Goal: Task Accomplishment & Management: Manage account settings

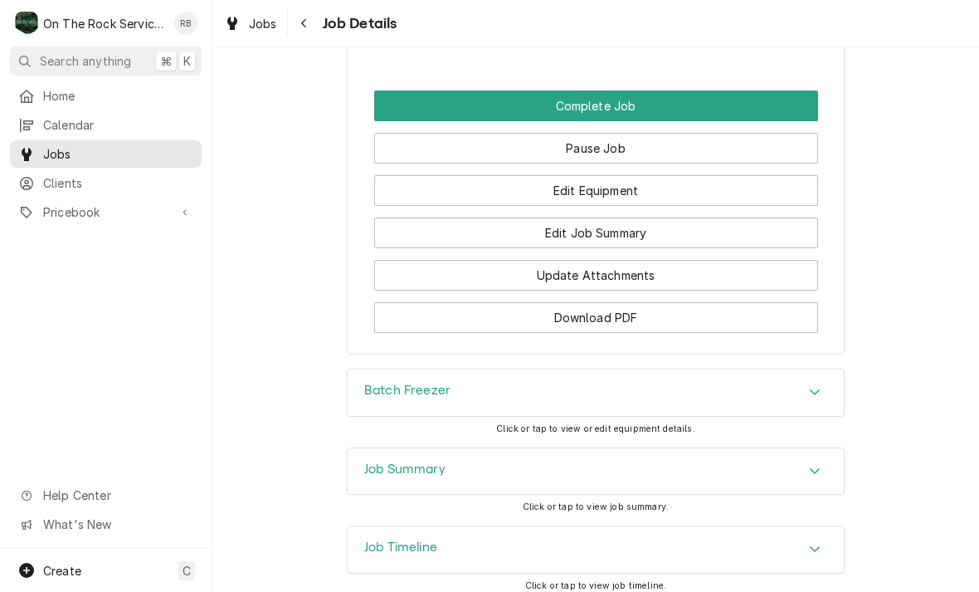
scroll to position [2021, 0]
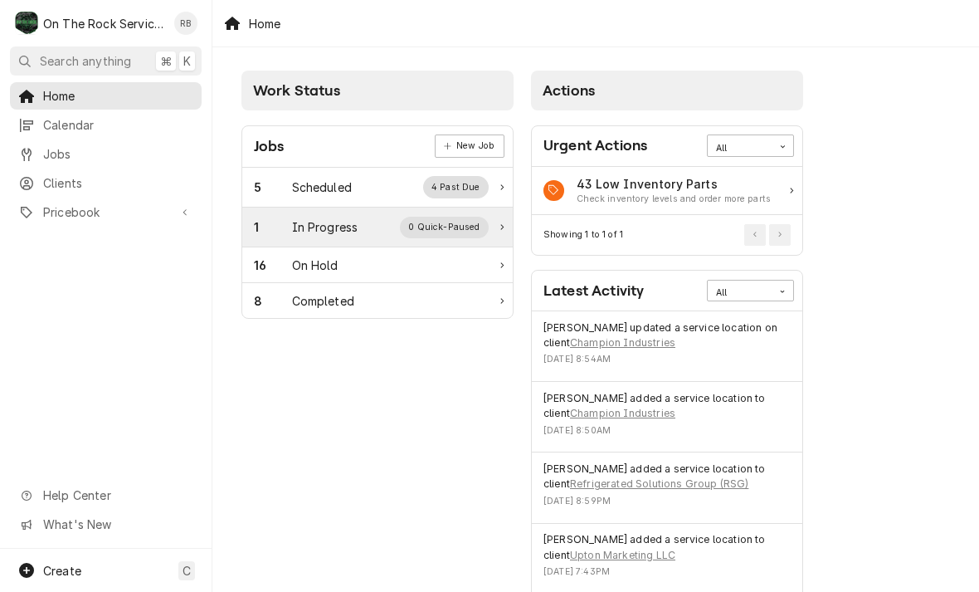
click at [334, 226] on div "In Progress" at bounding box center [325, 226] width 66 height 17
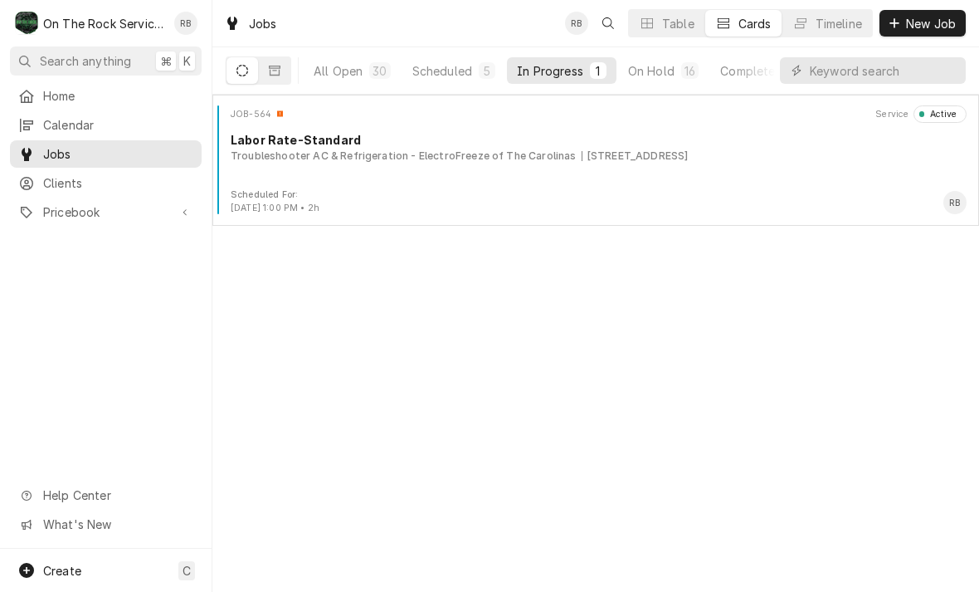
click at [826, 275] on div "JOB-564 Service Active Labor Rate-Standard Troubleshooter AC & Refrigeration - …" at bounding box center [595, 343] width 767 height 497
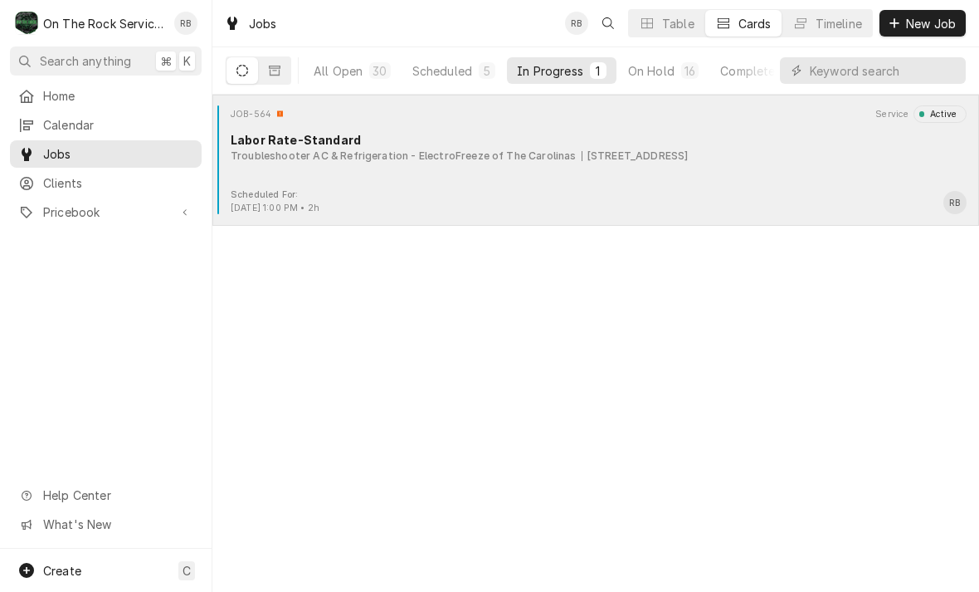
click at [755, 159] on div "Troubleshooter AC & Refrigeration - ElectroFreeze of The Carolinas 355 S Main S…" at bounding box center [599, 156] width 736 height 15
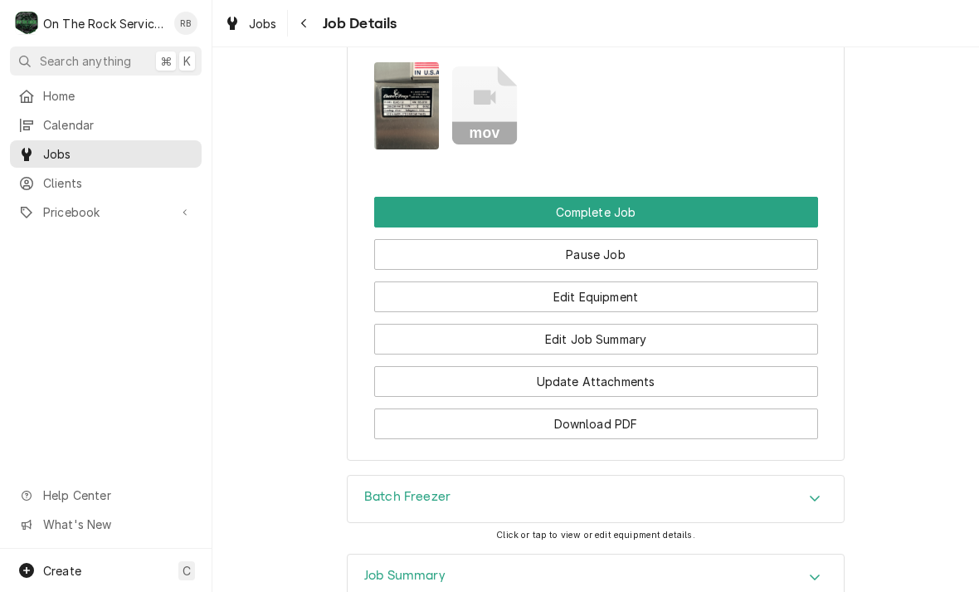
scroll to position [1875, 0]
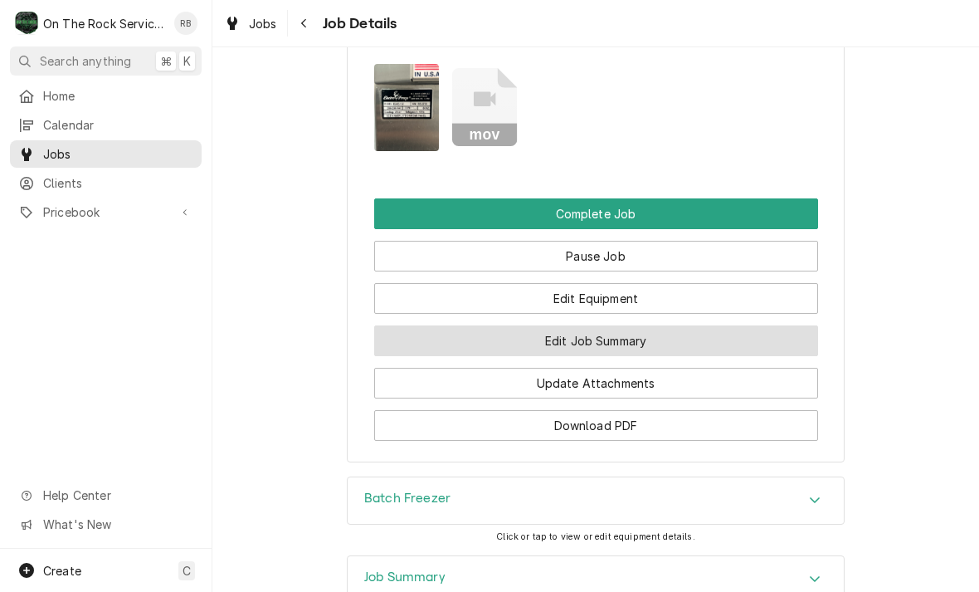
click at [680, 325] on button "Edit Job Summary" at bounding box center [596, 340] width 444 height 31
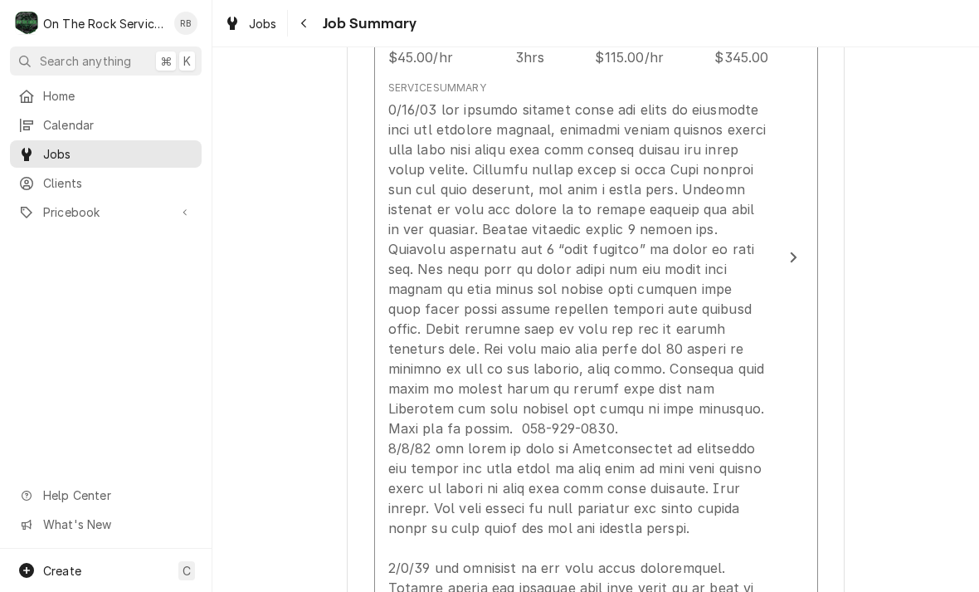
scroll to position [695, 0]
click at [797, 250] on div "Update Line Item" at bounding box center [794, 258] width 22 height 20
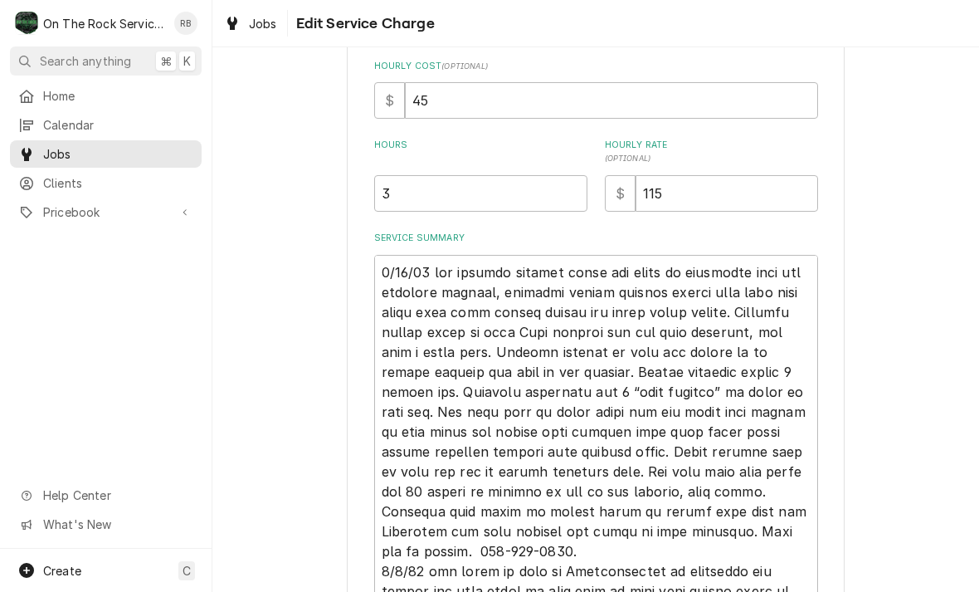
scroll to position [444, 0]
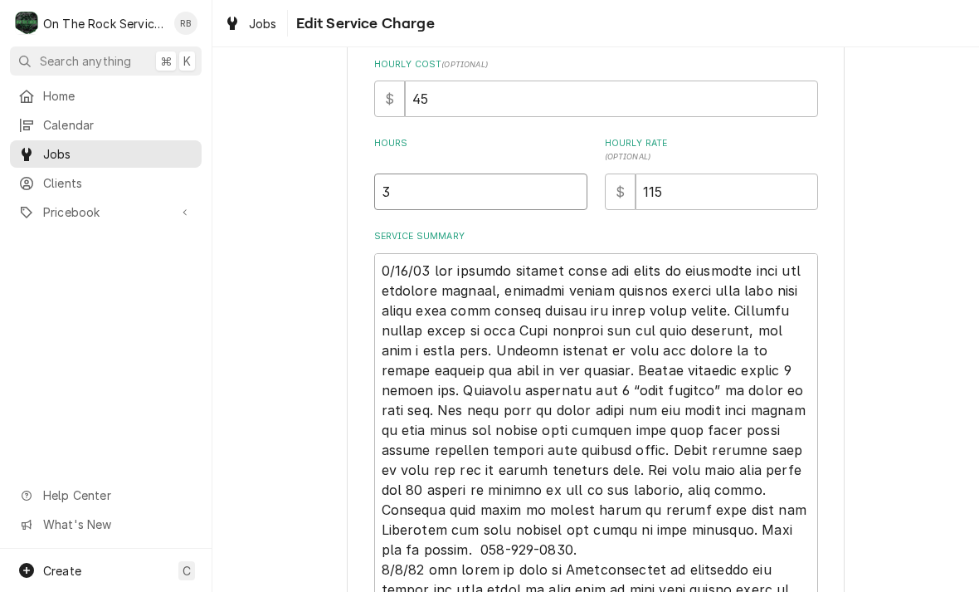
click at [417, 192] on input "3" at bounding box center [480, 191] width 213 height 37
type textarea "x"
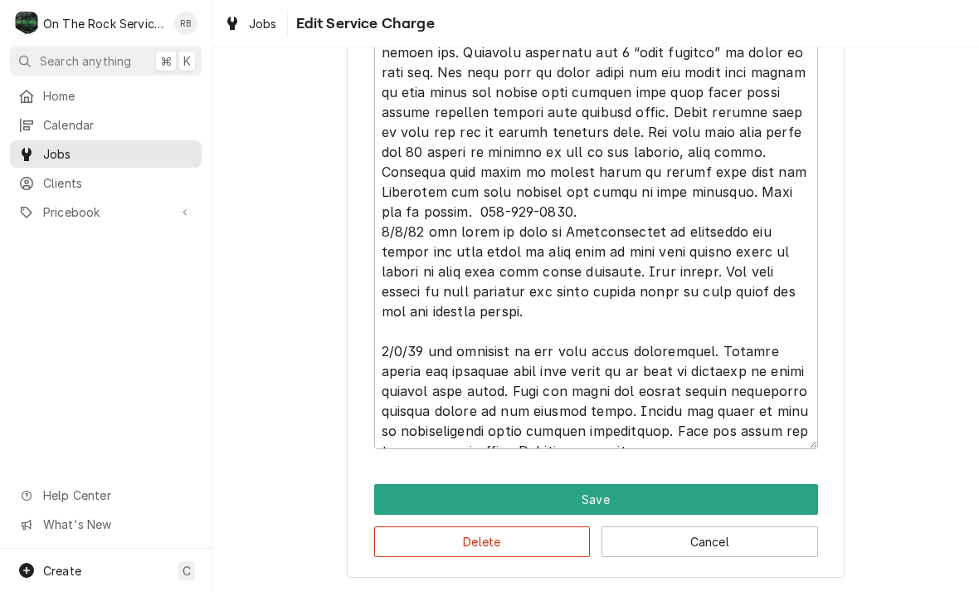
scroll to position [781, 0]
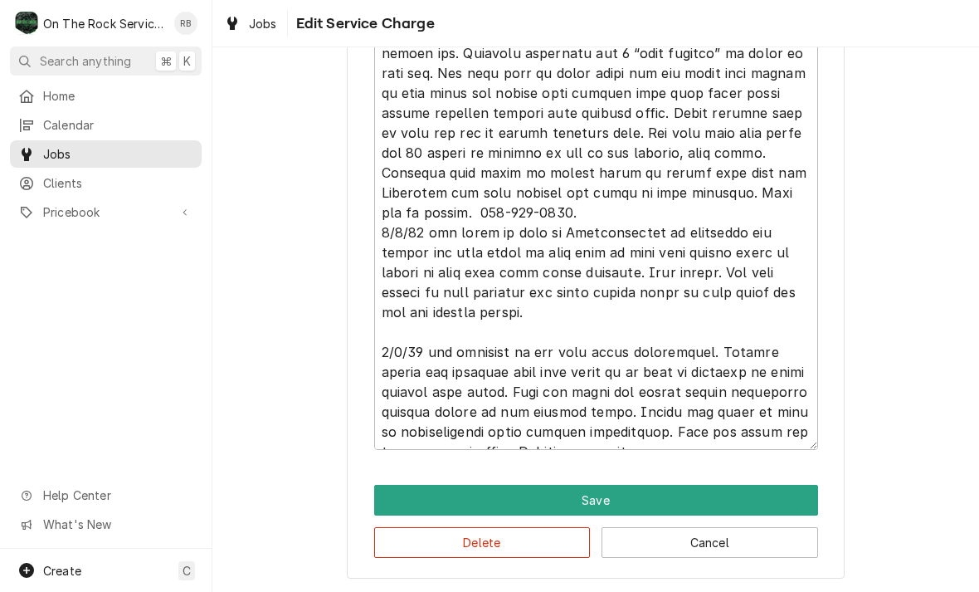
type input "4"
click at [665, 422] on textarea "Service Summary" at bounding box center [596, 183] width 444 height 534
type textarea "x"
type textarea "4/25/25 tmb provide service parts and labor to determine that per customer prod…"
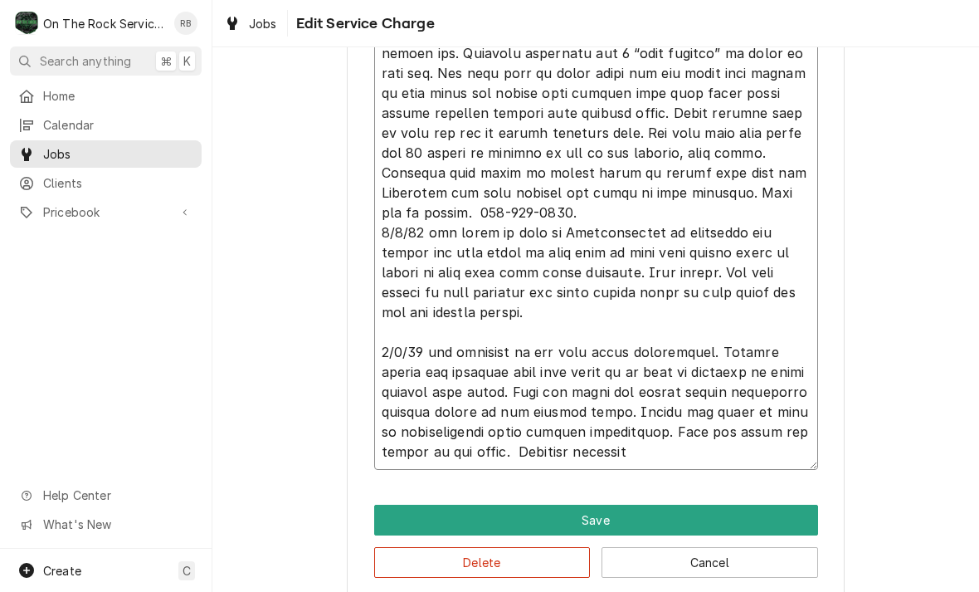
type textarea "x"
type textarea "4/25/25 tmb provide service parts and labor to determine that per customer prod…"
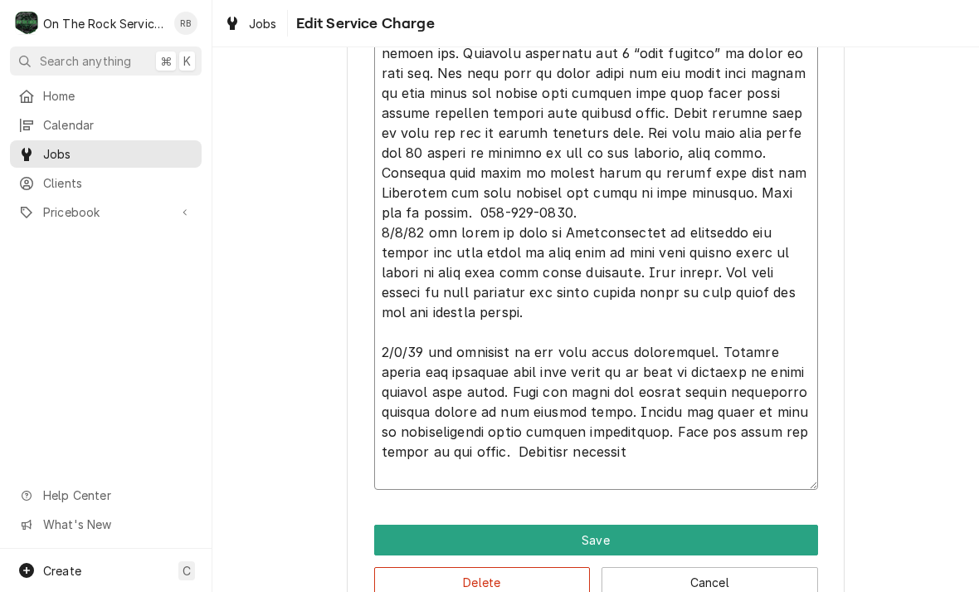
type textarea "x"
type textarea "4/25/25 tmb provide service parts and labor to determine that per customer prod…"
type textarea "x"
type textarea "4/25/25 tmb provide service parts and labor to determine that per customer prod…"
type textarea "x"
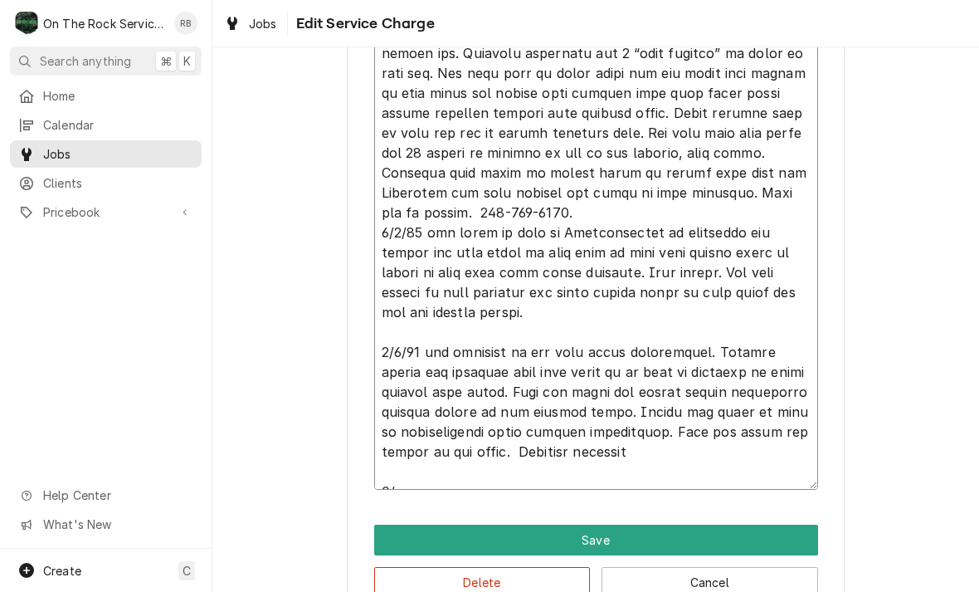
type textarea "4/25/25 tmb provide service parts and labor to determine that per customer prod…"
type textarea "x"
type textarea "4/25/25 tmb provide service parts and labor to determine that per customer prod…"
type textarea "x"
type textarea "4/25/25 tmb provide service parts and labor to determine that per customer prod…"
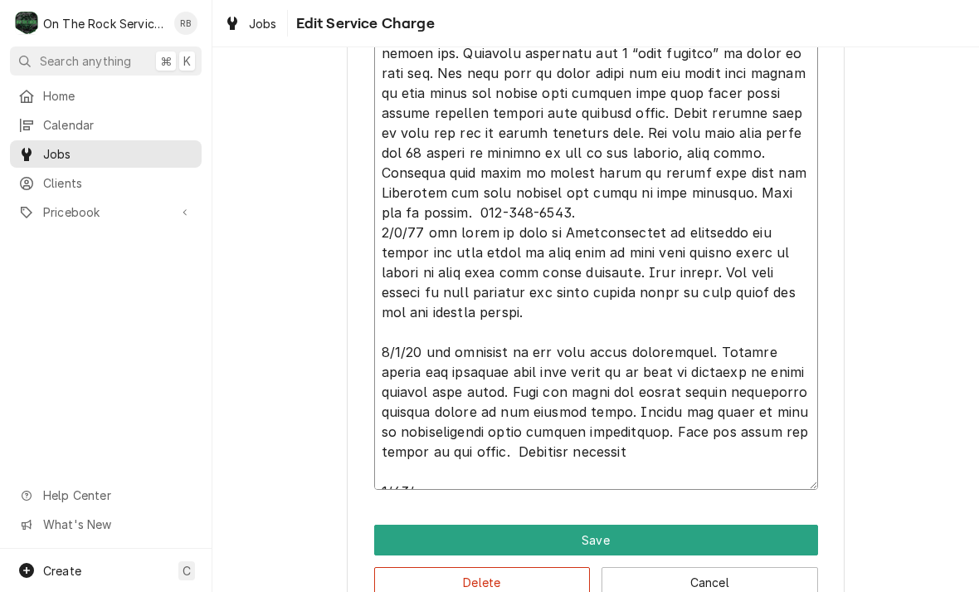
type textarea "x"
type textarea "4/25/25 tmb provide service parts and labor to determine that per customer prod…"
type textarea "x"
type textarea "4/25/25 tmb provide service parts and labor to determine that per customer prod…"
type textarea "x"
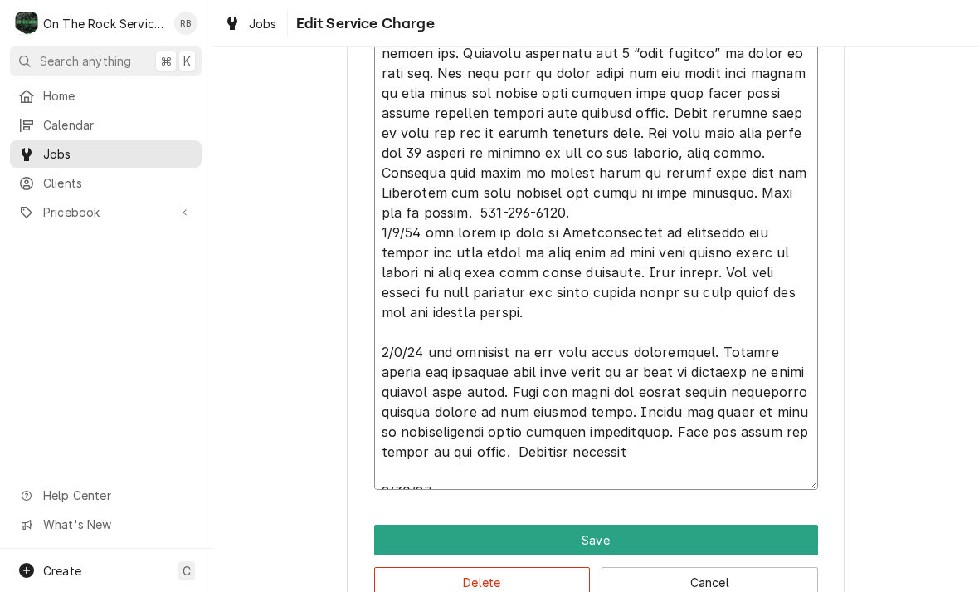
type textarea "4/25/25 tmb provide service parts and labor to determine that per customer prod…"
type textarea "x"
type textarea "4/25/25 tmb provide service parts and labor to determine that per customer prod…"
type textarea "x"
type textarea "4/25/25 tmb provide service parts and labor to determine that per customer prod…"
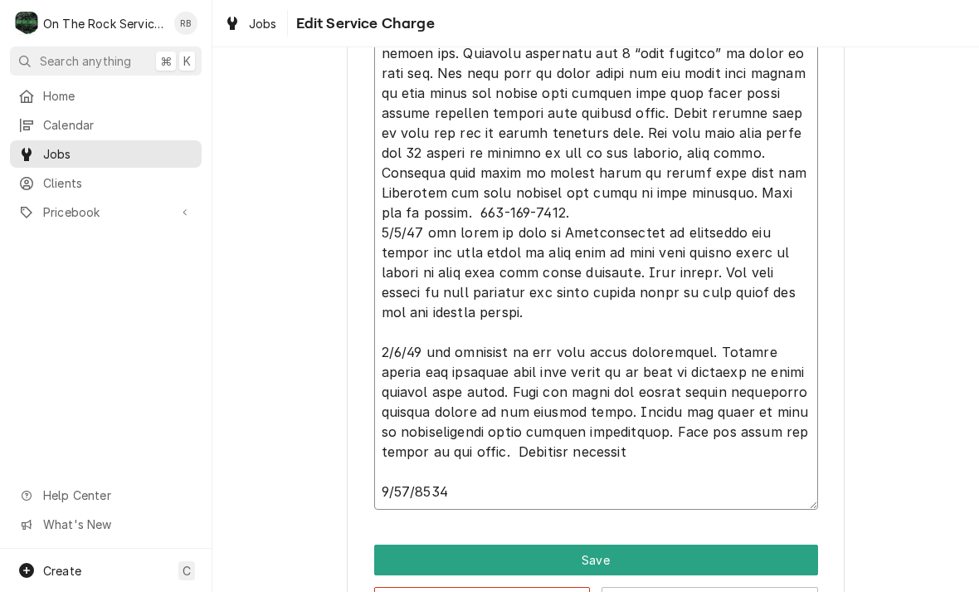
type textarea "x"
type textarea "4/25/25 tmb provide service parts and labor to determine that per customer prod…"
type textarea "x"
type textarea "4/25/25 tmb provide service parts and labor to determine that per customer prod…"
type textarea "x"
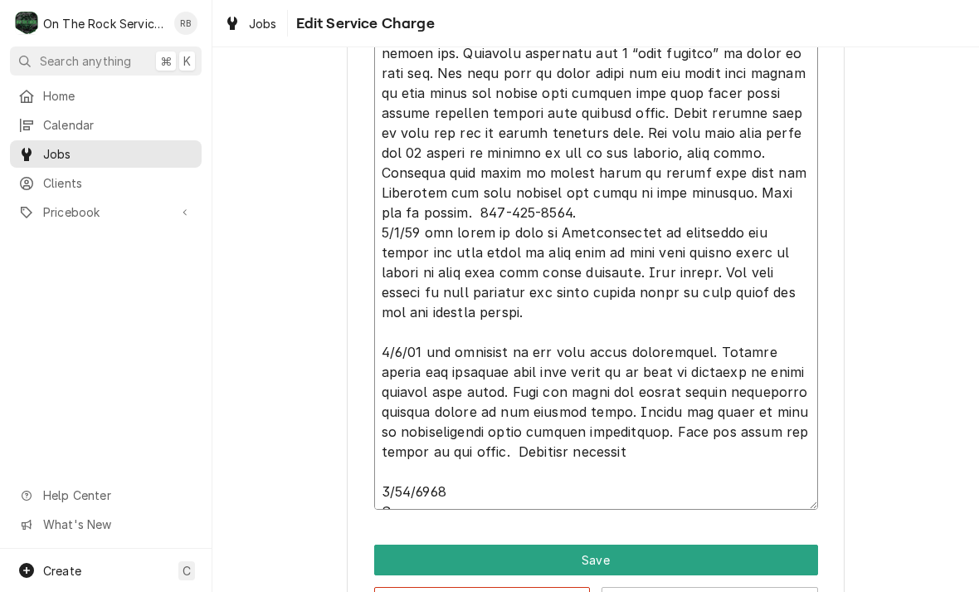
type textarea "4/25/25 tmb provide service parts and labor to determine that per customer prod…"
type textarea "x"
type textarea "4/25/25 tmb provide service parts and labor to determine that per customer prod…"
type textarea "x"
type textarea "4/25/25 tmb provide service parts and labor to determine that per customer prod…"
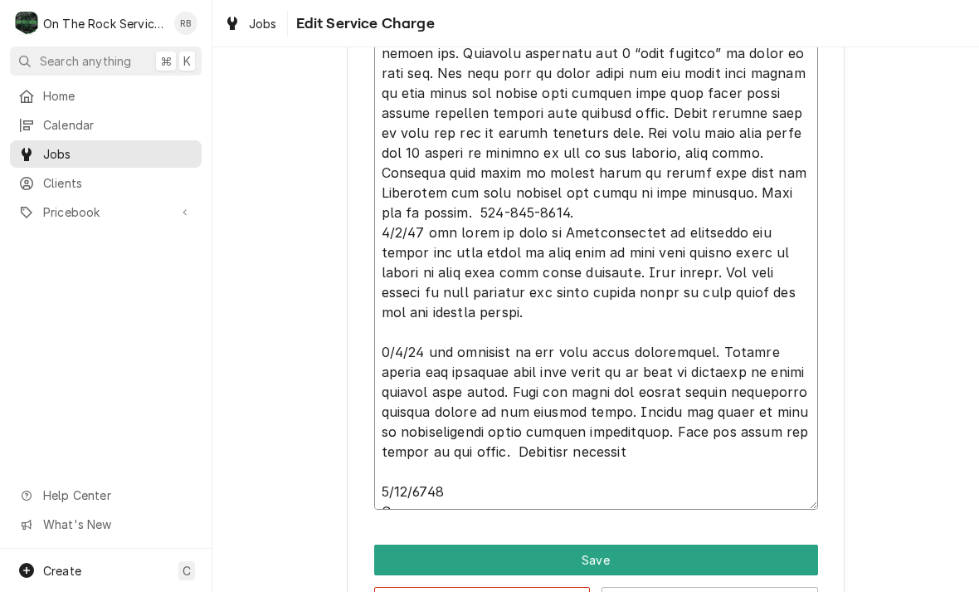
type textarea "x"
type textarea "4/25/25 tmb provide service parts and labor to determine that per customer prod…"
type textarea "x"
type textarea "4/25/25 tmb provide service parts and labor to determine that per customer prod…"
type textarea "x"
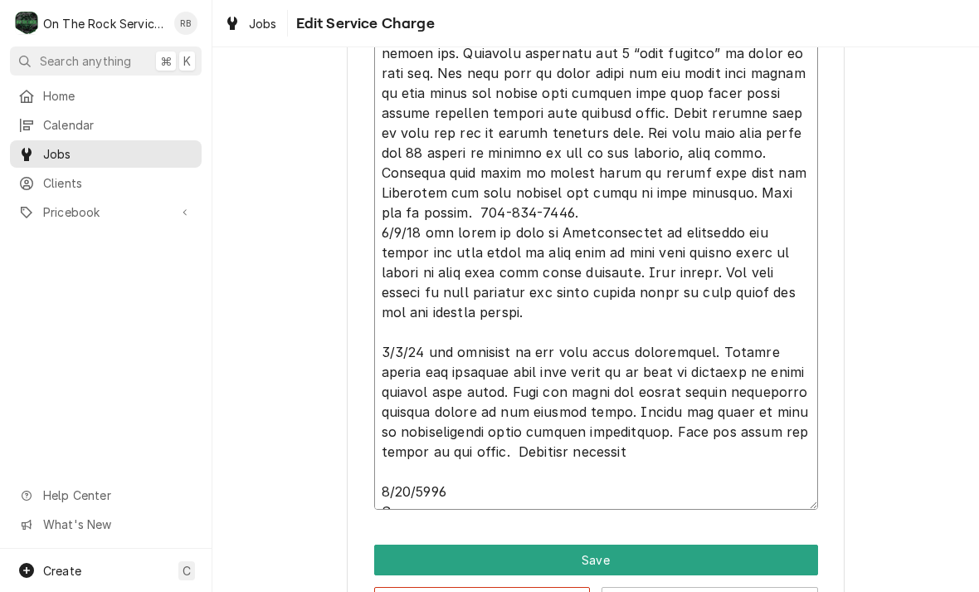
type textarea "4/25/25 tmb provide service parts and labor to determine that per customer prod…"
type textarea "x"
type textarea "4/25/25 tmb provide service parts and labor to determine that per customer prod…"
type textarea "x"
type textarea "4/25/25 tmb provide service parts and labor to determine that per customer prod…"
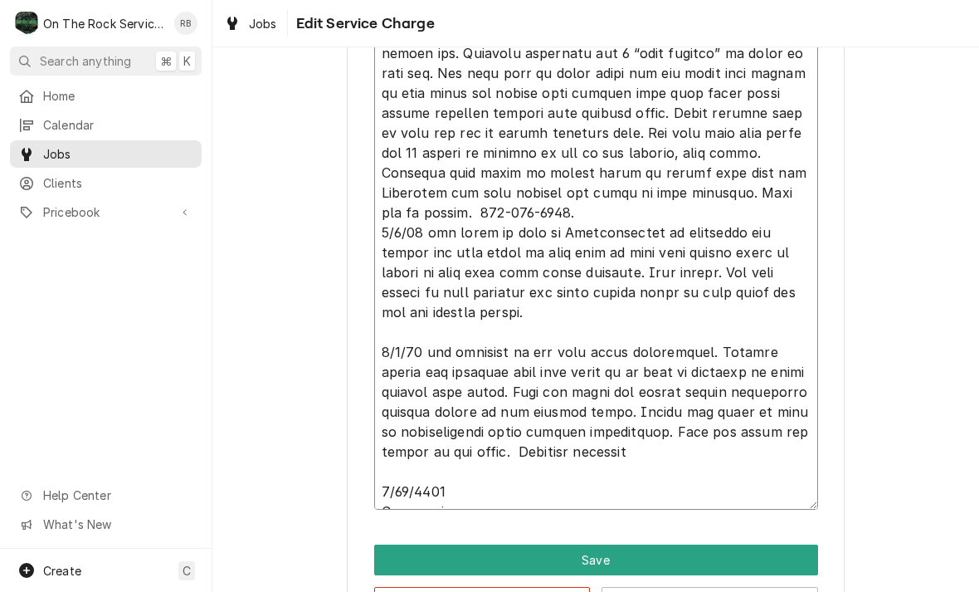
type textarea "x"
type textarea "4/25/25 tmb provide service parts and labor to determine that per customer prod…"
type textarea "x"
type textarea "4/25/25 tmb provide service parts and labor to determine that per customer prod…"
type textarea "x"
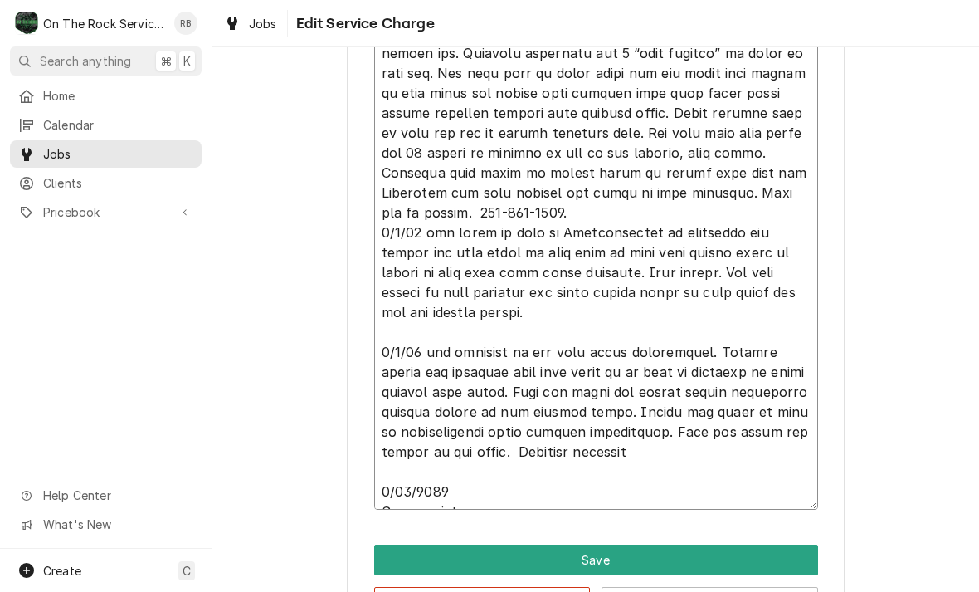
type textarea "4/25/25 tmb provide service parts and labor to determine that per customer prod…"
type textarea "x"
type textarea "4/25/25 tmb provide service parts and labor to determine that per customer prod…"
type textarea "x"
type textarea "4/25/25 tmb provide service parts and labor to determine that per customer prod…"
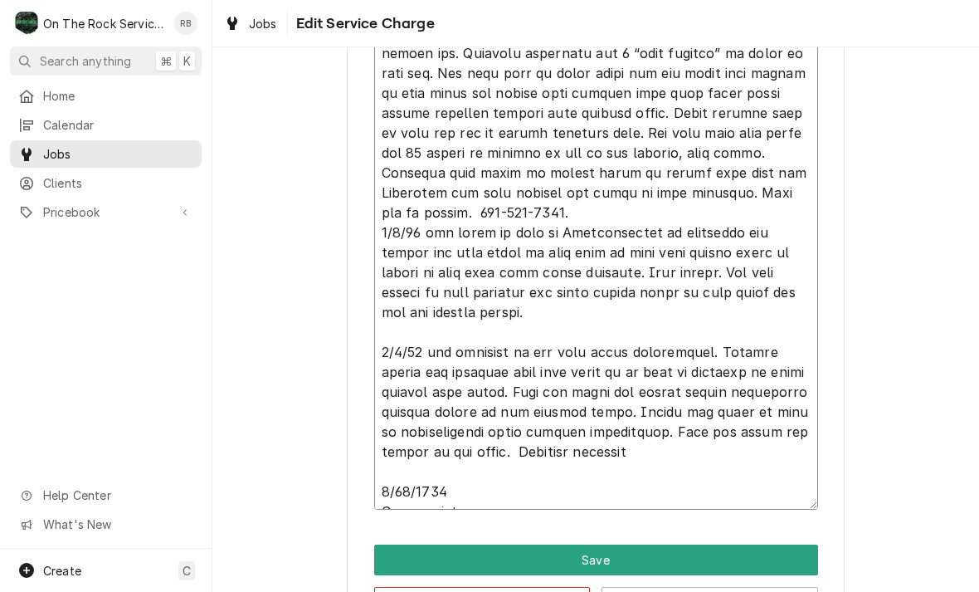
type textarea "x"
type textarea "4/25/25 tmb provide service parts and labor to determine that per customer prod…"
type textarea "x"
type textarea "4/25/25 tmb provide service parts and labor to determine that per customer prod…"
type textarea "x"
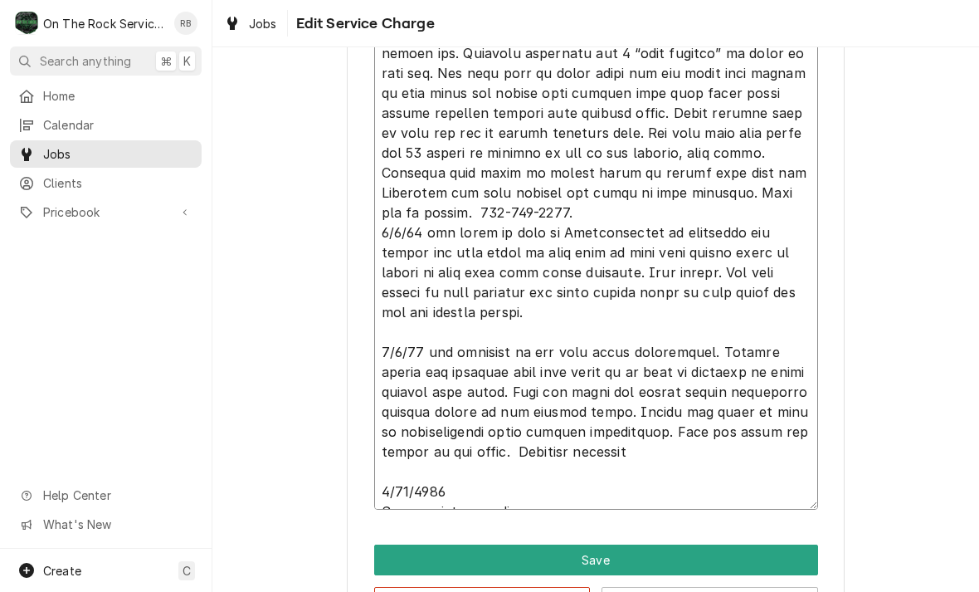
type textarea "4/25/25 tmb provide service parts and labor to determine that per customer prod…"
type textarea "x"
type textarea "4/25/25 tmb provide service parts and labor to determine that per customer prod…"
type textarea "x"
type textarea "4/25/25 tmb provide service parts and labor to determine that per customer prod…"
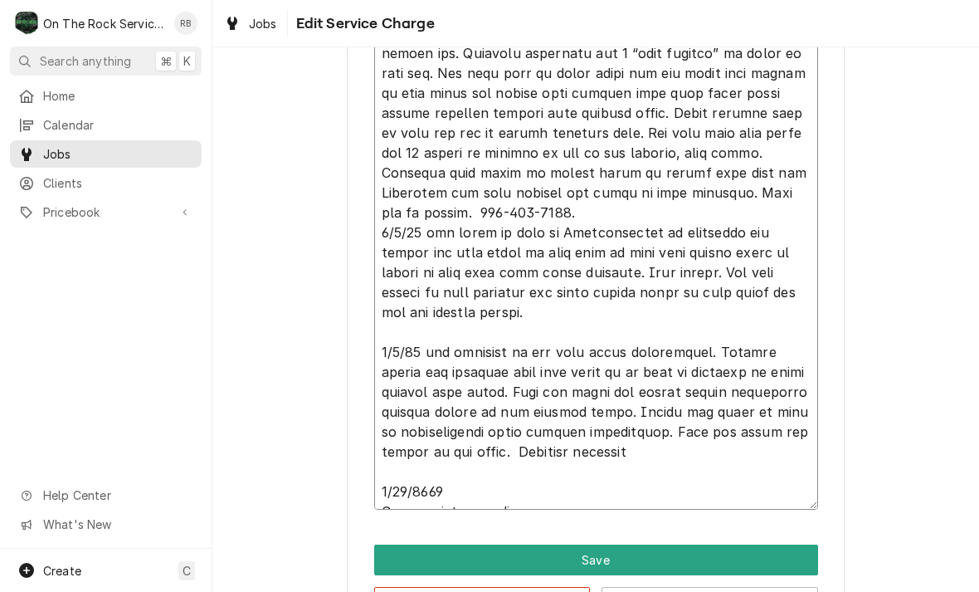
type textarea "x"
type textarea "4/25/25 tmb provide service parts and labor to determine that per customer prod…"
type textarea "x"
type textarea "4/25/25 tmb provide service parts and labor to determine that per customer prod…"
type textarea "x"
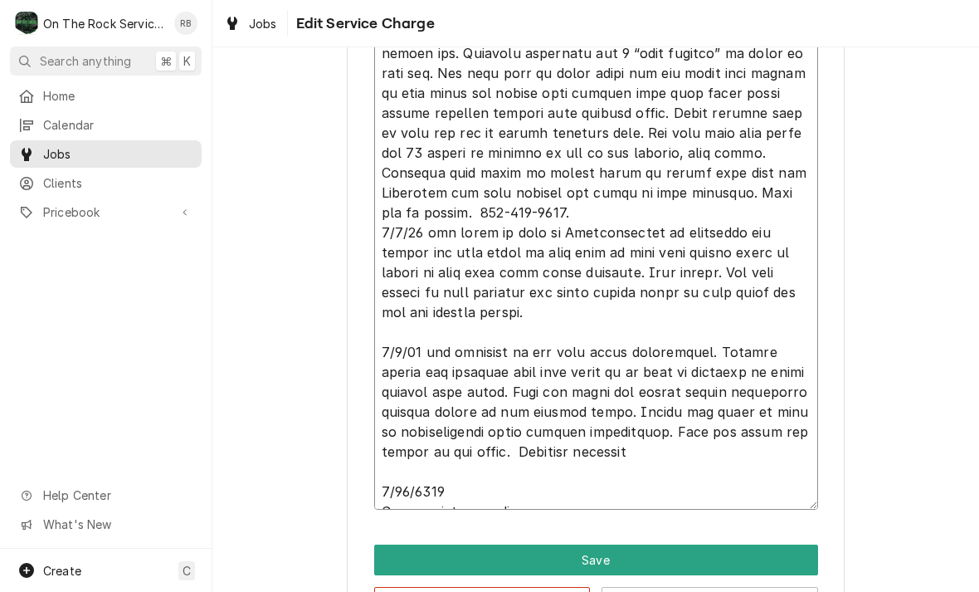
type textarea "4/25/25 tmb provide service parts and labor to determine that per customer prod…"
type textarea "x"
type textarea "4/25/25 tmb provide service parts and labor to determine that per customer prod…"
type textarea "x"
type textarea "4/25/25 tmb provide service parts and labor to determine that per customer prod…"
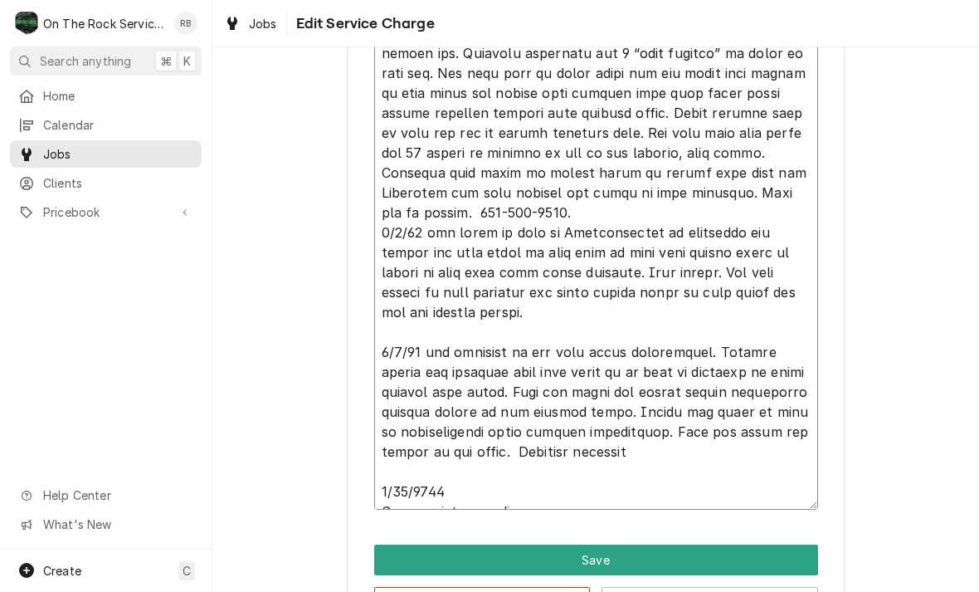
type textarea "x"
type textarea "4/25/25 tmb provide service parts and labor to determine that per customer prod…"
type textarea "x"
type textarea "4/25/25 tmb provide service parts and labor to determine that per customer prod…"
type textarea "x"
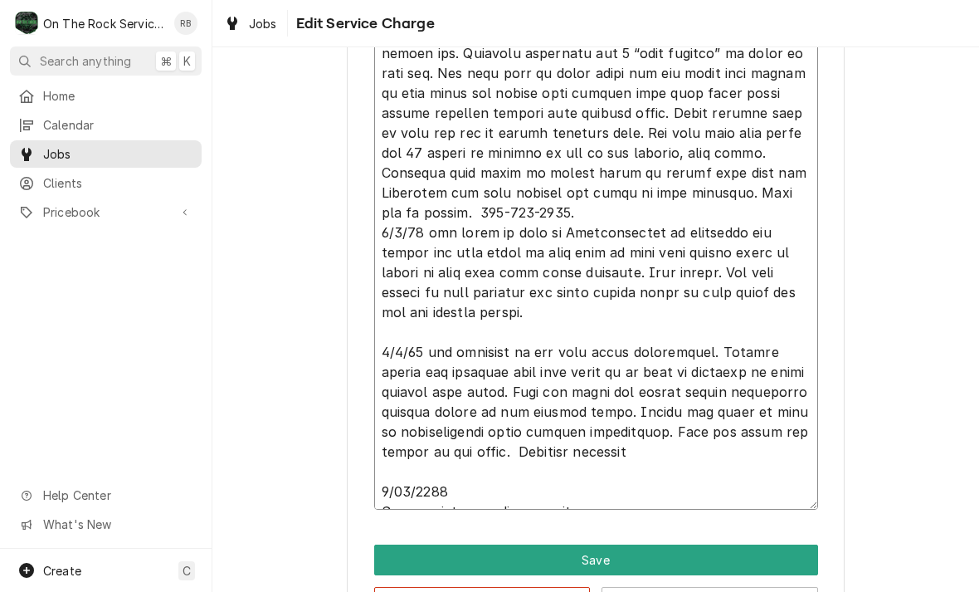
type textarea "4/25/25 tmb provide service parts and labor to determine that per customer prod…"
type textarea "x"
type textarea "4/25/25 tmb provide service parts and labor to determine that per customer prod…"
type textarea "x"
type textarea "4/25/25 tmb provide service parts and labor to determine that per customer prod…"
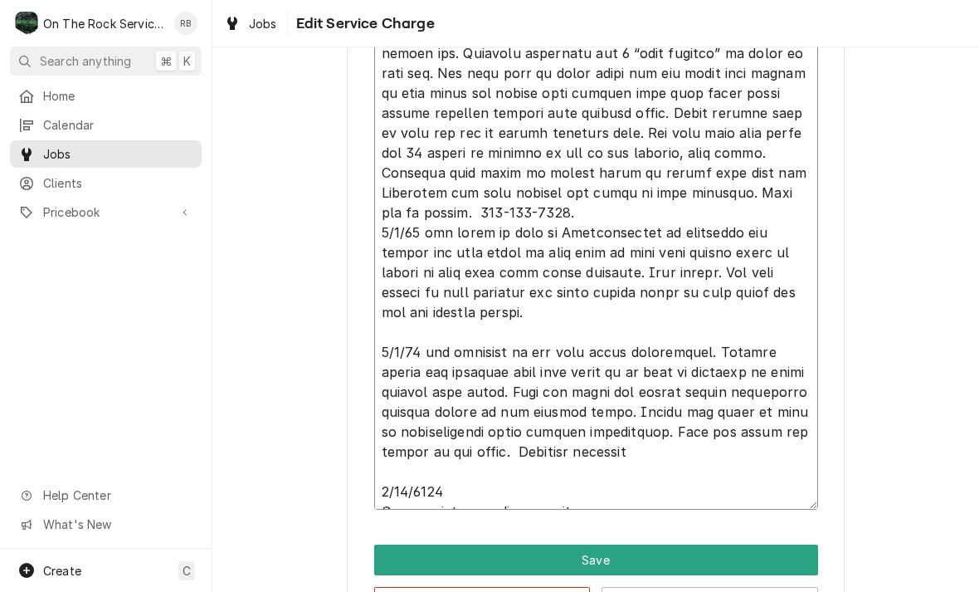
type textarea "x"
type textarea "4/25/25 tmb provide service parts and labor to determine that per customer prod…"
type textarea "x"
type textarea "4/25/25 tmb provide service parts and labor to determine that per customer prod…"
type textarea "x"
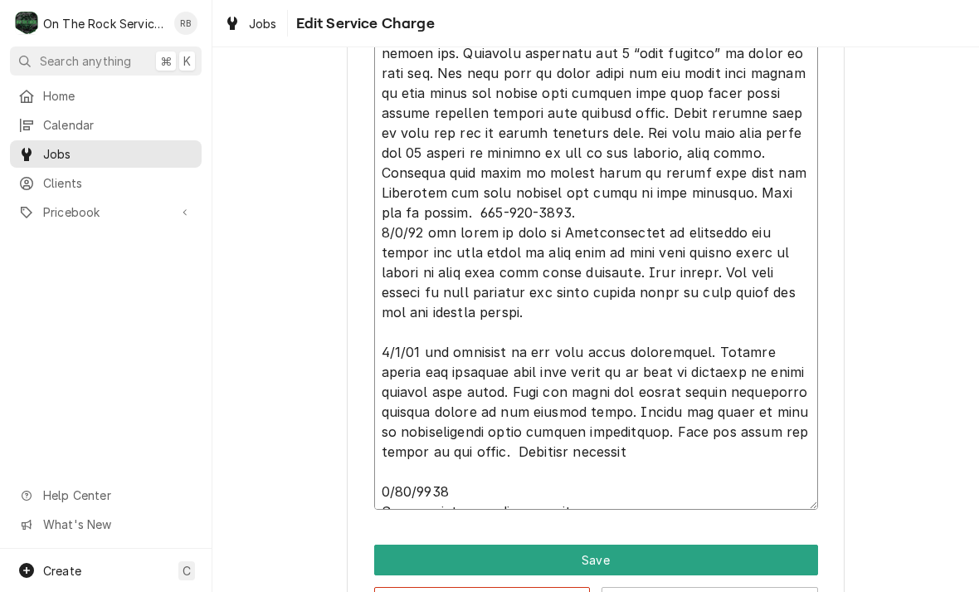
type textarea "4/25/25 tmb provide service parts and labor to determine that per customer prod…"
type textarea "x"
type textarea "4/25/25 tmb provide service parts and labor to determine that per customer prod…"
type textarea "x"
type textarea "4/25/25 tmb provide service parts and labor to determine that per customer prod…"
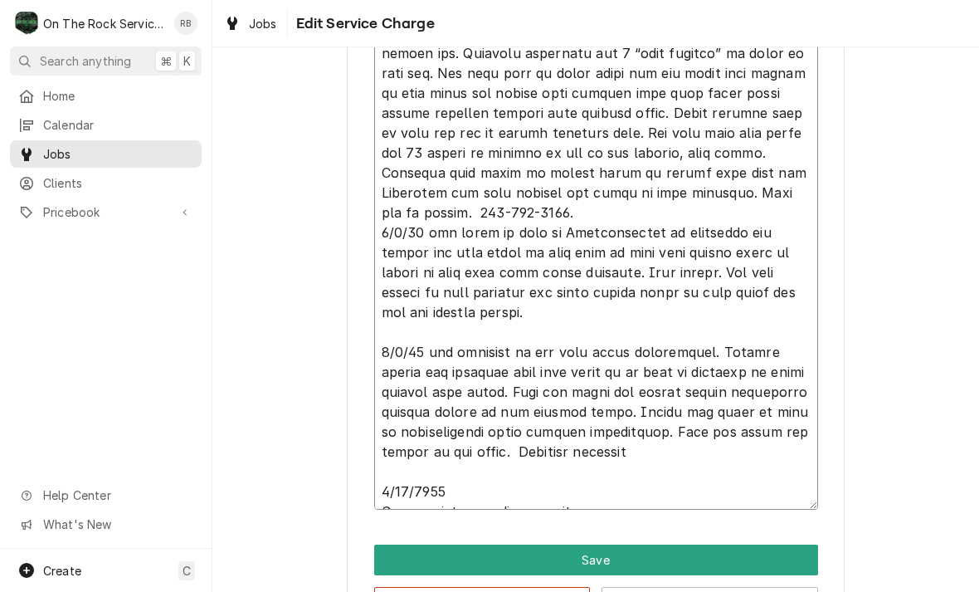
type textarea "x"
type textarea "4/25/25 tmb provide service parts and labor to determine that per customer prod…"
type textarea "x"
type textarea "4/25/25 tmb provide service parts and labor to determine that per customer prod…"
type textarea "x"
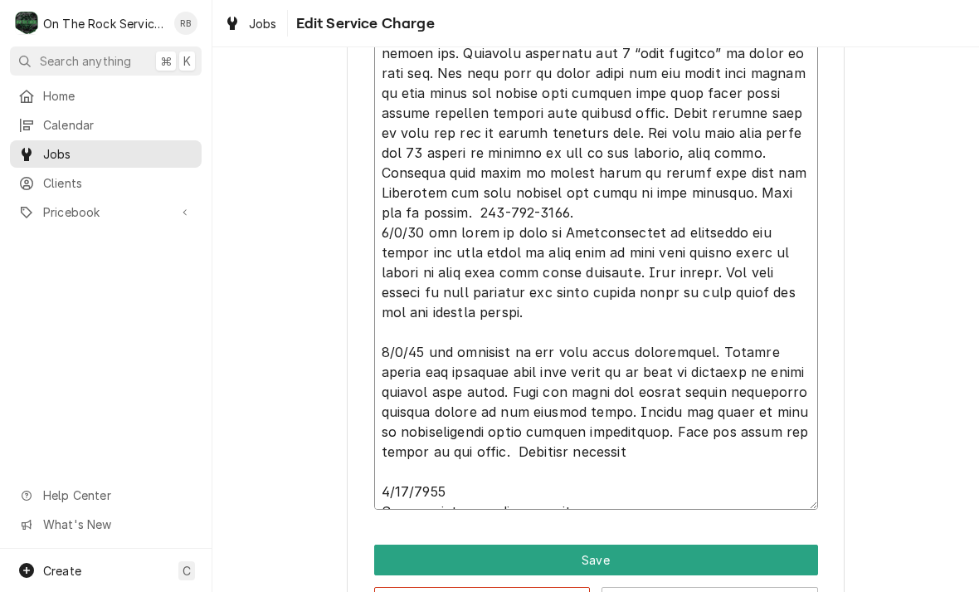
type textarea "4/25/25 tmb provide service parts and labor to determine that per customer prod…"
type textarea "x"
type textarea "4/25/25 tmb provide service parts and labor to determine that per customer prod…"
type textarea "x"
type textarea "4/25/25 tmb provide service parts and labor to determine that per customer prod…"
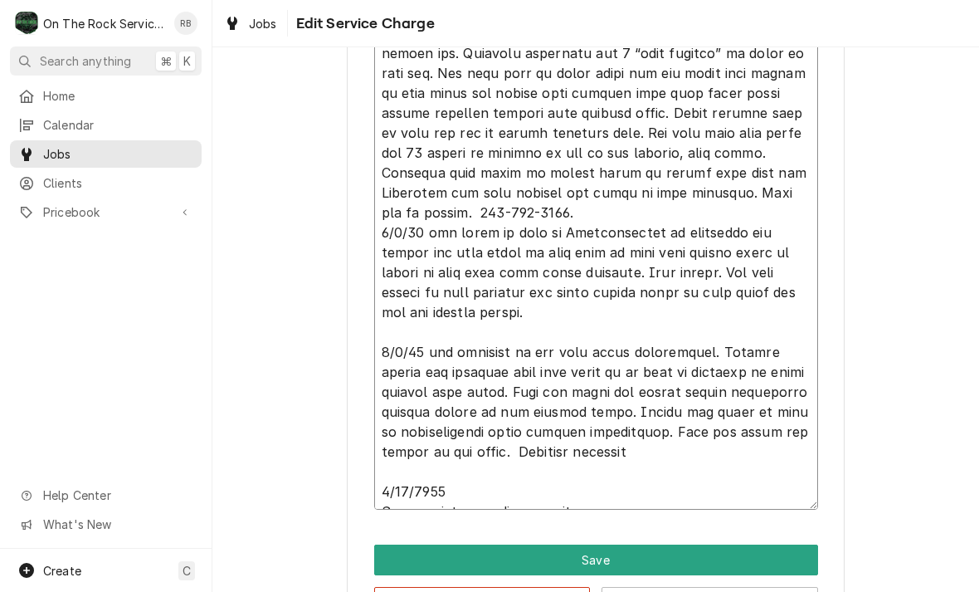
type textarea "x"
type textarea "4/25/25 tmb provide service parts and labor to determine that per customer prod…"
type textarea "x"
type textarea "4/25/25 tmb provide service parts and labor to determine that per customer prod…"
type textarea "x"
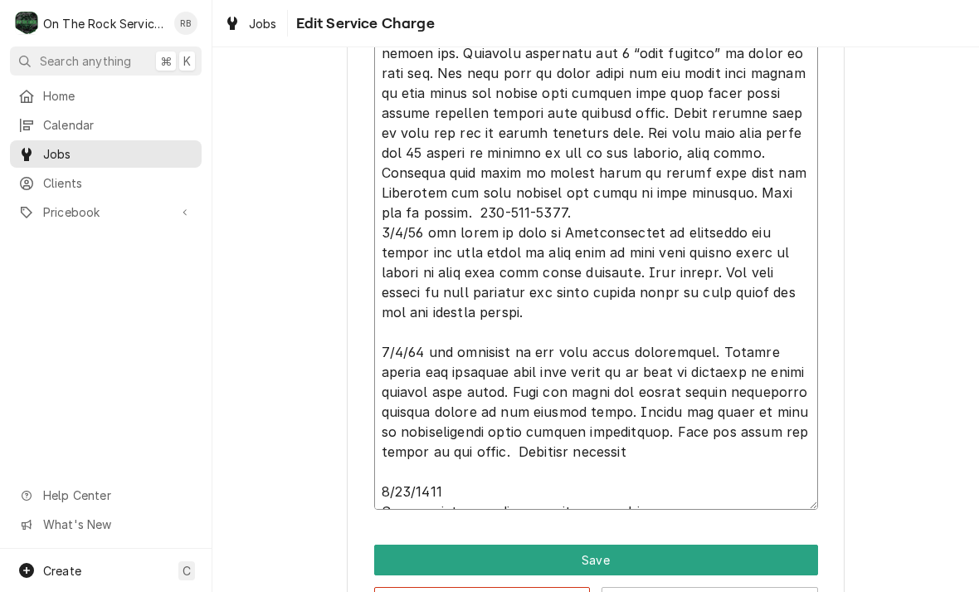
type textarea "4/25/25 tmb provide service parts and labor to determine that per customer prod…"
type textarea "x"
type textarea "4/25/25 tmb provide service parts and labor to determine that per customer prod…"
type textarea "x"
type textarea "4/25/25 tmb provide service parts and labor to determine that per customer prod…"
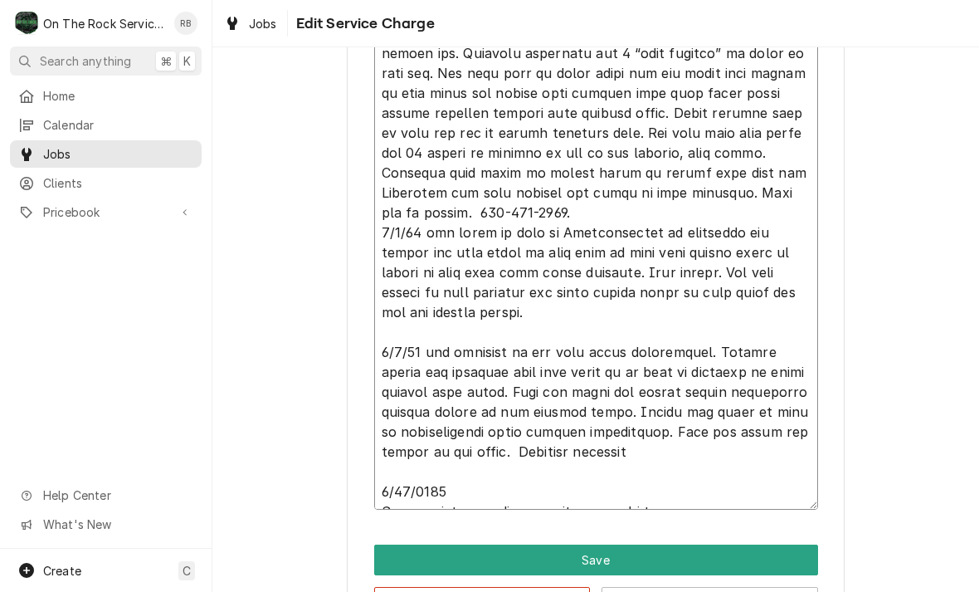
type textarea "x"
type textarea "4/25/25 tmb provide service parts and labor to determine that per customer prod…"
type textarea "x"
type textarea "4/25/25 tmb provide service parts and labor to determine that per customer prod…"
type textarea "x"
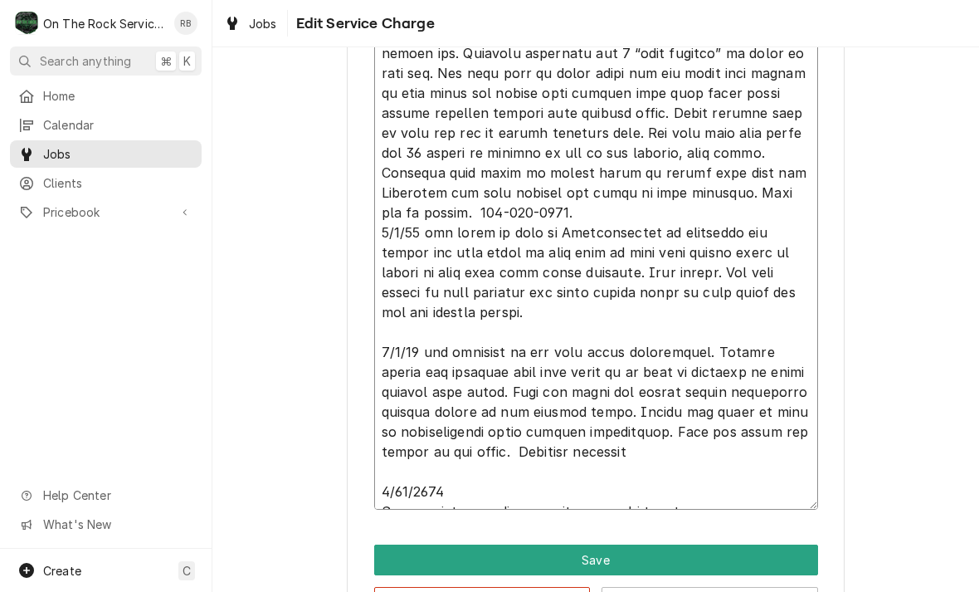
type textarea "4/25/25 tmb provide service parts and labor to determine that per customer prod…"
type textarea "x"
type textarea "4/25/25 tmb provide service parts and labor to determine that per customer prod…"
type textarea "x"
type textarea "4/25/25 tmb provide service parts and labor to determine that per customer prod…"
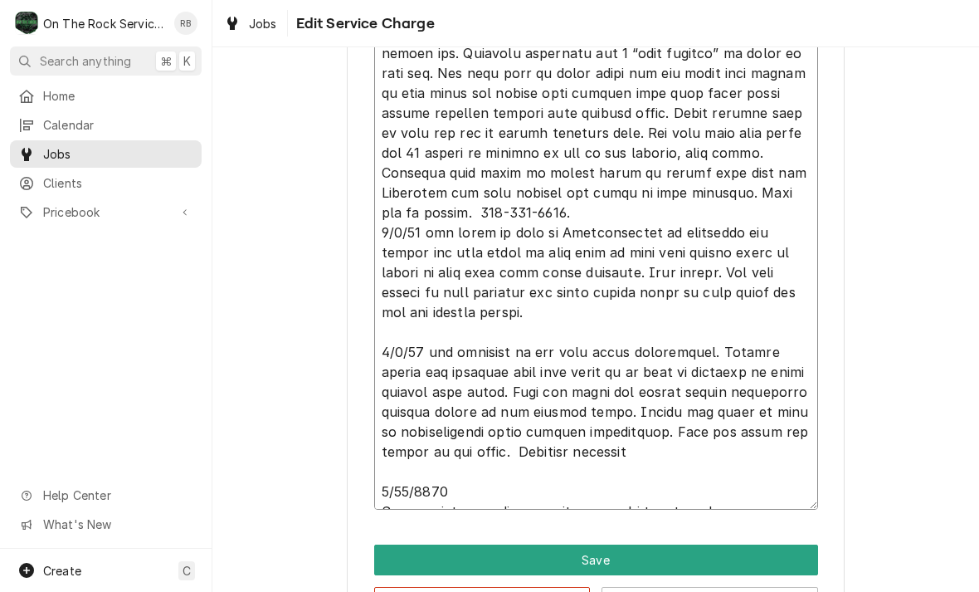
type textarea "x"
type textarea "4/25/25 tmb provide service parts and labor to determine that per customer prod…"
type textarea "x"
type textarea "4/25/25 tmb provide service parts and labor to determine that per customer prod…"
type textarea "x"
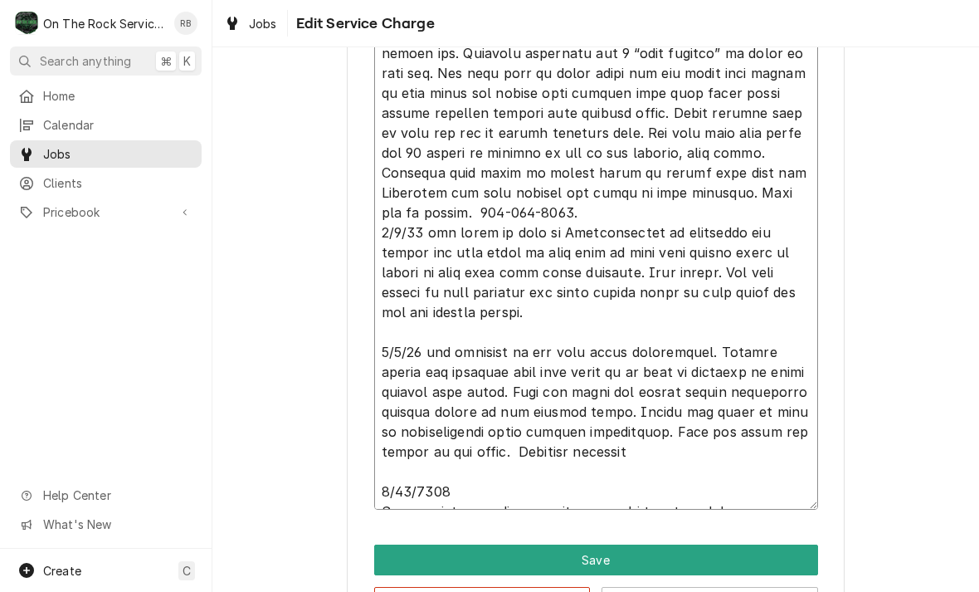
type textarea "4/25/25 tmb provide service parts and labor to determine that per customer prod…"
type textarea "x"
type textarea "4/25/25 tmb provide service parts and labor to determine that per customer prod…"
type textarea "x"
type textarea "4/25/25 tmb provide service parts and labor to determine that per customer prod…"
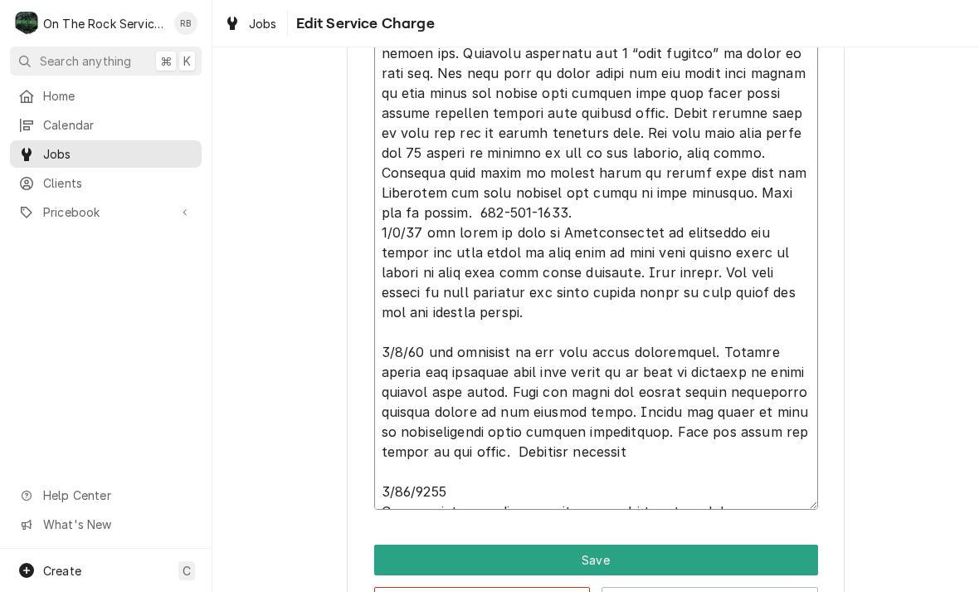
type textarea "x"
type textarea "4/25/25 tmb provide service parts and labor to determine that per customer prod…"
type textarea "x"
type textarea "4/25/25 tmb provide service parts and labor to determine that per customer prod…"
type textarea "x"
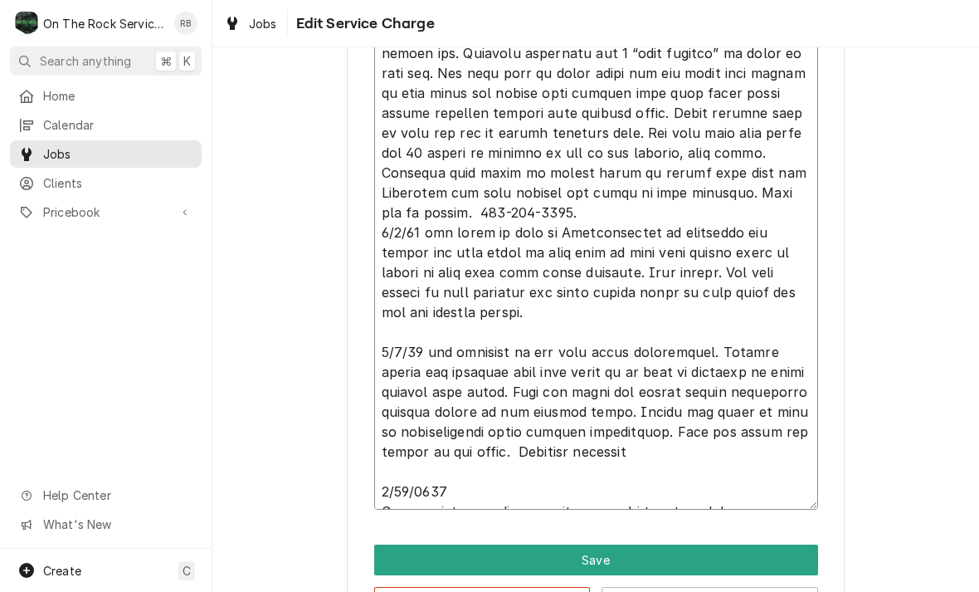
type textarea "4/25/25 tmb provide service parts and labor to determine that per customer prod…"
type textarea "x"
type textarea "4/25/25 tmb provide service parts and labor to determine that per customer prod…"
type textarea "x"
type textarea "4/25/25 tmb provide service parts and labor to determine that per customer prod…"
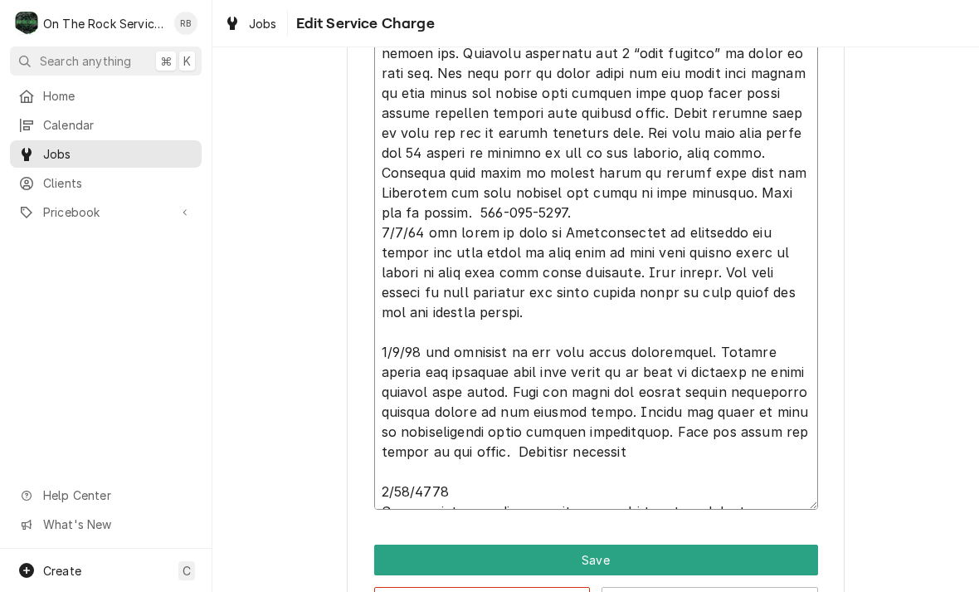
type textarea "x"
type textarea "4/25/25 tmb provide service parts and labor to determine that per customer prod…"
type textarea "x"
type textarea "4/25/25 tmb provide service parts and labor to determine that per customer prod…"
type textarea "x"
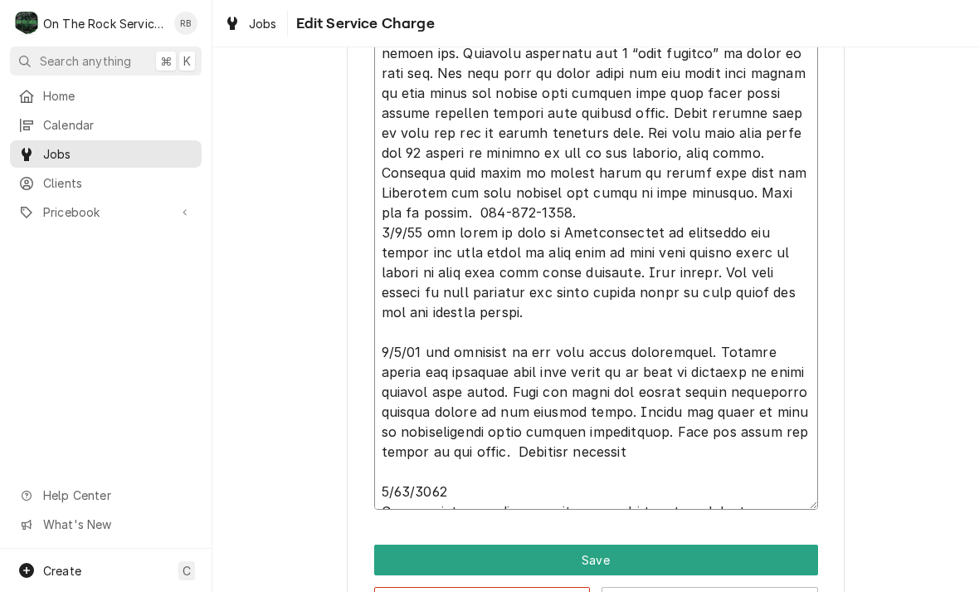
type textarea "4/25/25 tmb provide service parts and labor to determine that per customer prod…"
type textarea "x"
type textarea "4/25/25 tmb provide service parts and labor to determine that per customer prod…"
type textarea "x"
type textarea "4/25/25 tmb provide service parts and labor to determine that per customer prod…"
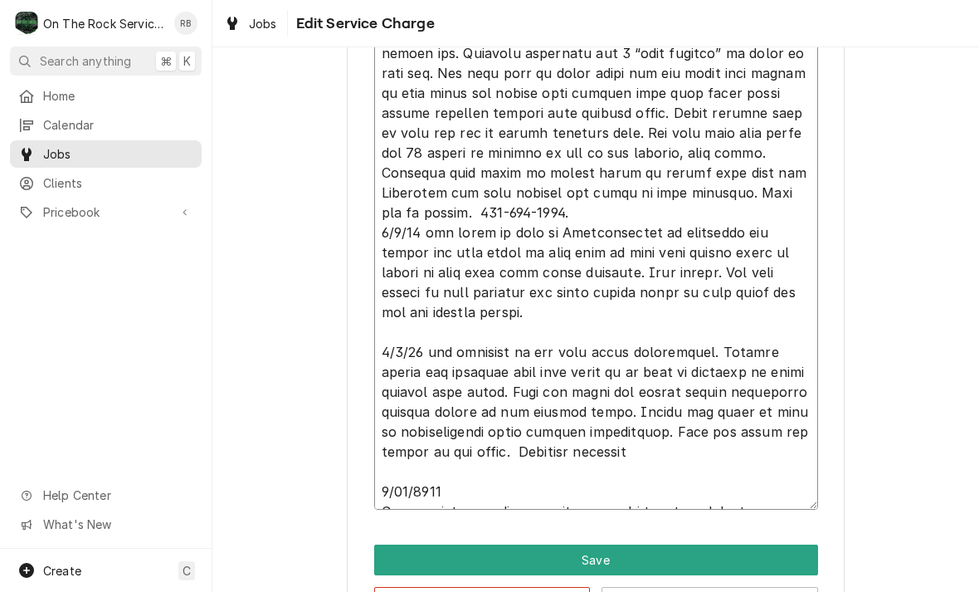
type textarea "x"
type textarea "4/25/25 tmb provide service parts and labor to determine that per customer prod…"
type textarea "x"
type textarea "4/25/25 tmb provide service parts and labor to determine that per customer prod…"
type textarea "x"
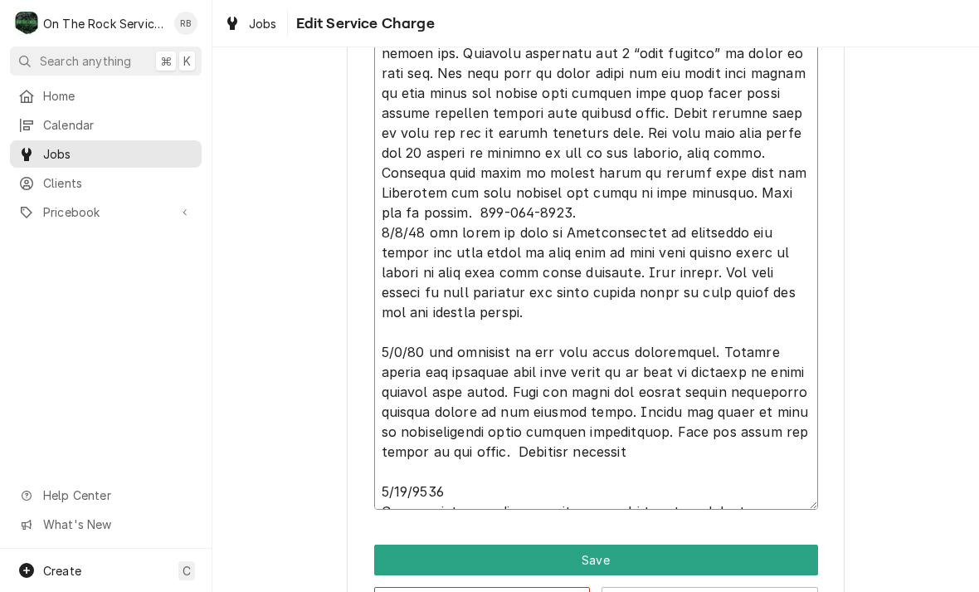
type textarea "4/25/25 tmb provide service parts and labor to determine that per customer prod…"
type textarea "x"
type textarea "4/25/25 tmb provide service parts and labor to determine that per customer prod…"
type textarea "x"
type textarea "4/25/25 tmb provide service parts and labor to determine that per customer prod…"
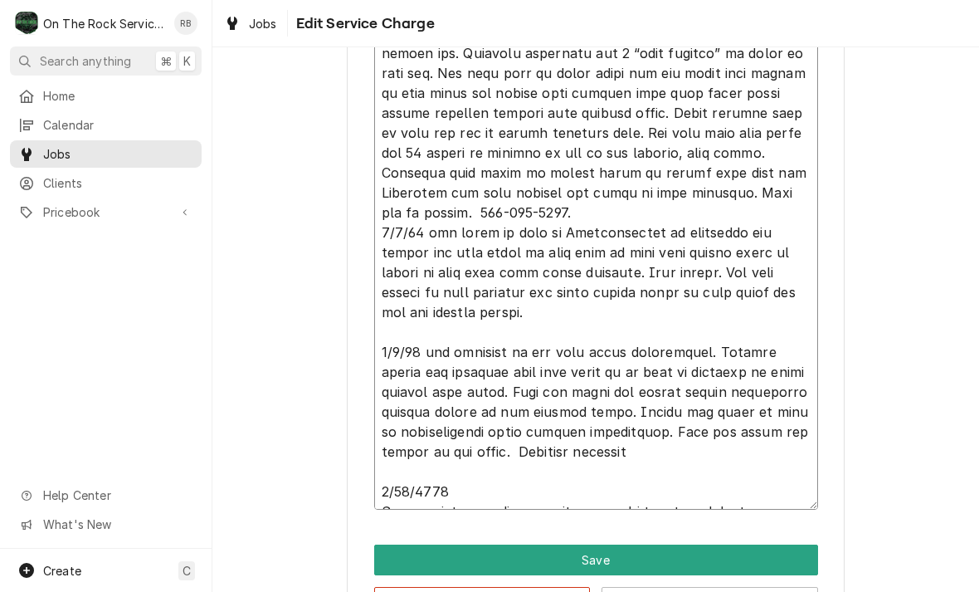
type textarea "x"
type textarea "4/25/25 tmb provide service parts and labor to determine that per customer prod…"
type textarea "x"
type textarea "4/25/25 tmb provide service parts and labor to determine that per customer prod…"
type textarea "x"
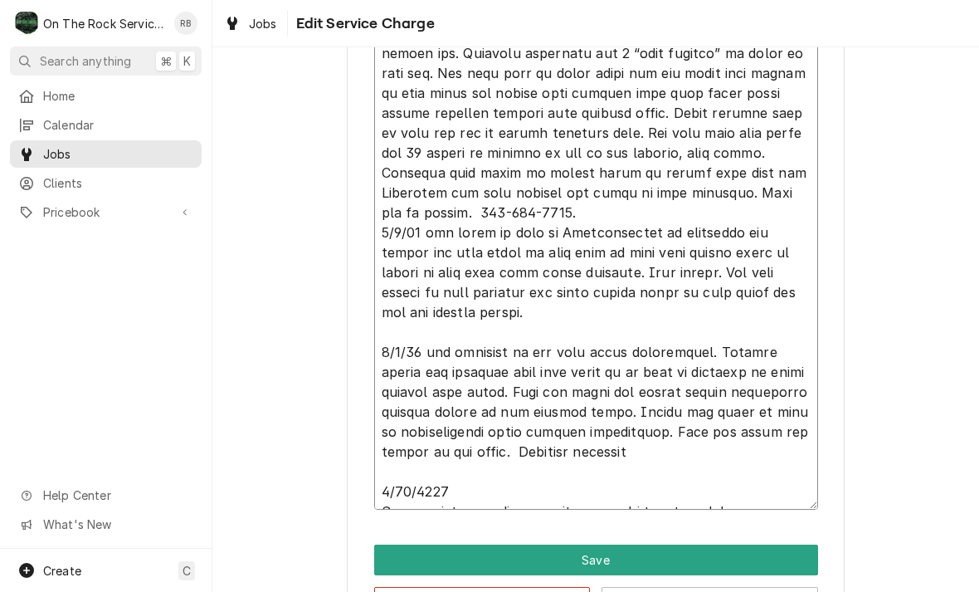
type textarea "4/25/25 tmb provide service parts and labor to determine that per customer prod…"
type textarea "x"
type textarea "4/25/25 tmb provide service parts and labor to determine that per customer prod…"
type textarea "x"
type textarea "4/25/25 tmb provide service parts and labor to determine that per customer prod…"
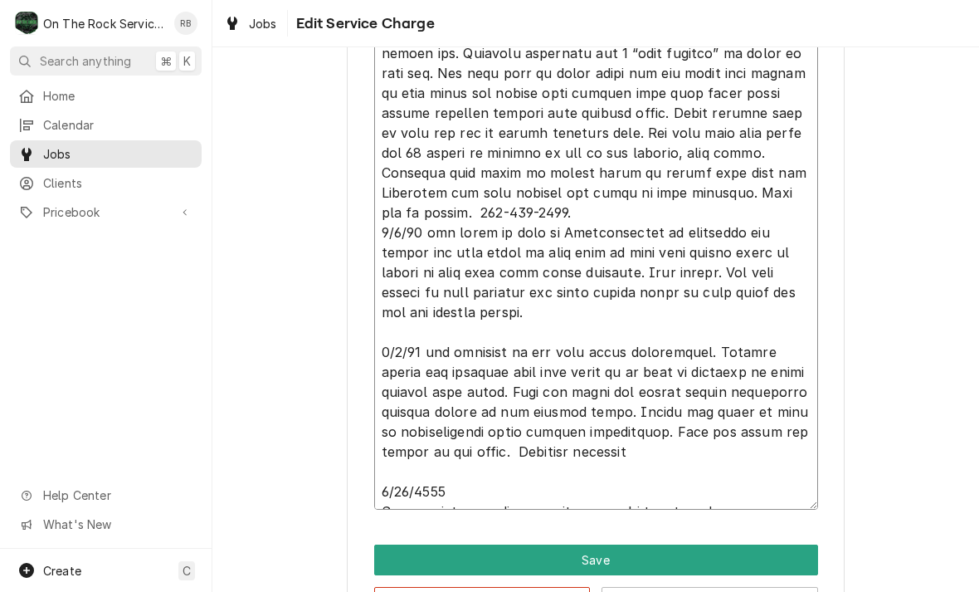
type textarea "x"
type textarea "4/25/25 tmb provide service parts and labor to determine that per customer prod…"
type textarea "x"
type textarea "4/25/25 tmb provide service parts and labor to determine that per customer prod…"
type textarea "x"
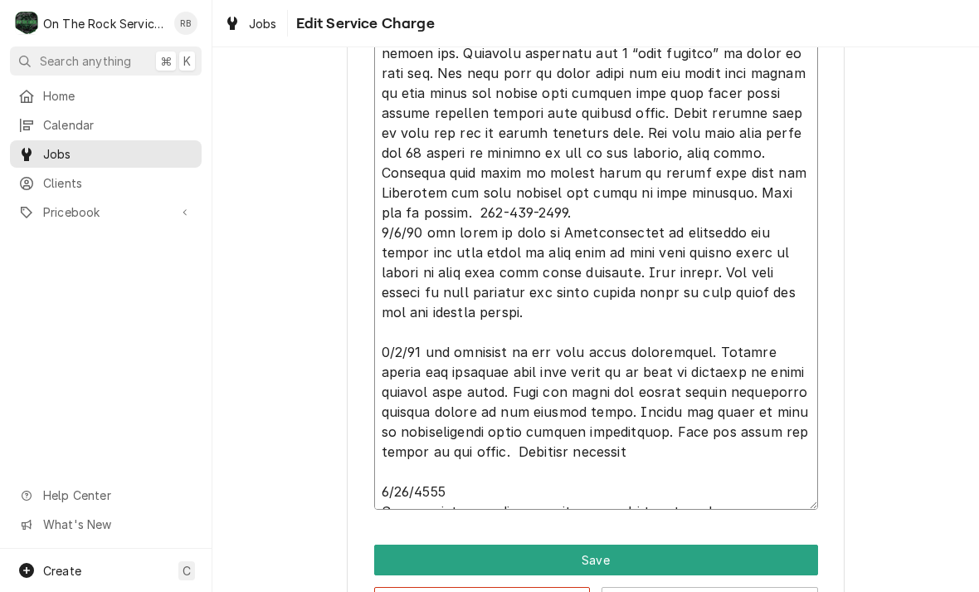
type textarea "4/25/25 tmb provide service parts and labor to determine that per customer prod…"
type textarea "x"
type textarea "4/25/25 tmb provide service parts and labor to determine that per customer prod…"
type textarea "x"
type textarea "4/25/25 tmb provide service parts and labor to determine that per customer prod…"
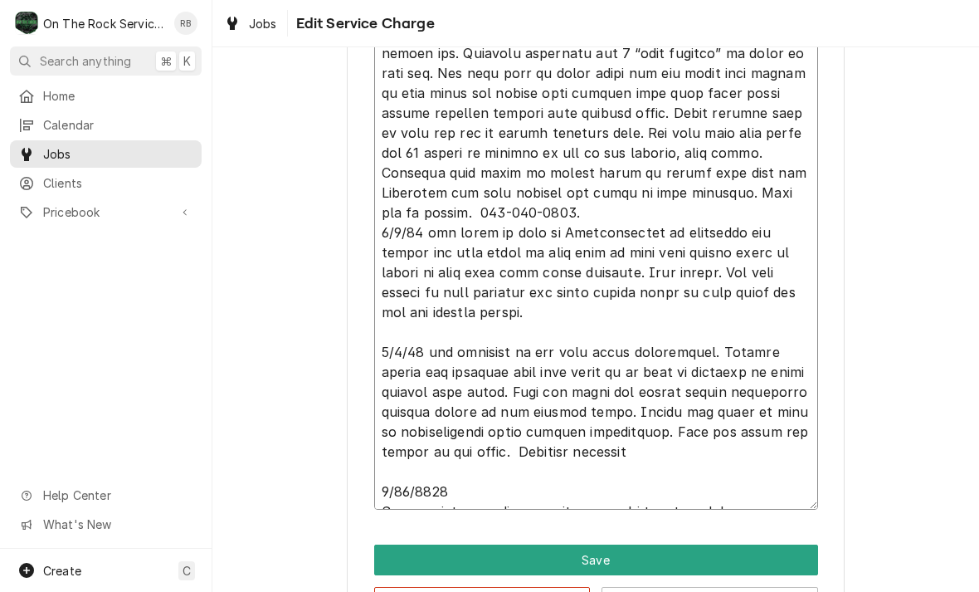
type textarea "x"
type textarea "4/25/25 tmb provide service parts and labor to determine that per customer prod…"
type textarea "x"
type textarea "4/25/25 tmb provide service parts and labor to determine that per customer prod…"
type textarea "x"
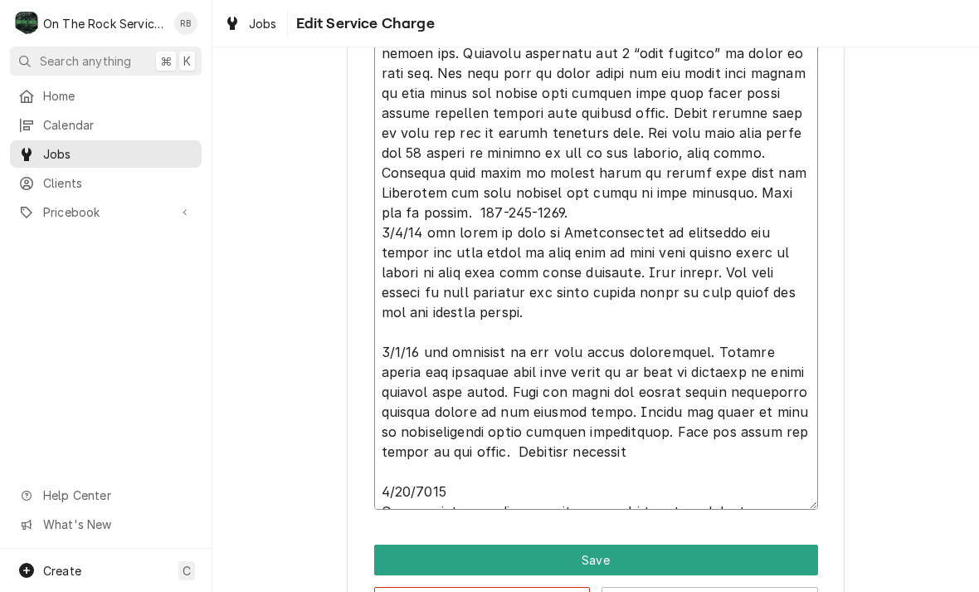
type textarea "4/25/25 tmb provide service parts and labor to determine that per customer prod…"
type textarea "x"
type textarea "4/25/25 tmb provide service parts and labor to determine that per customer prod…"
type textarea "x"
type textarea "4/25/25 tmb provide service parts and labor to determine that per customer prod…"
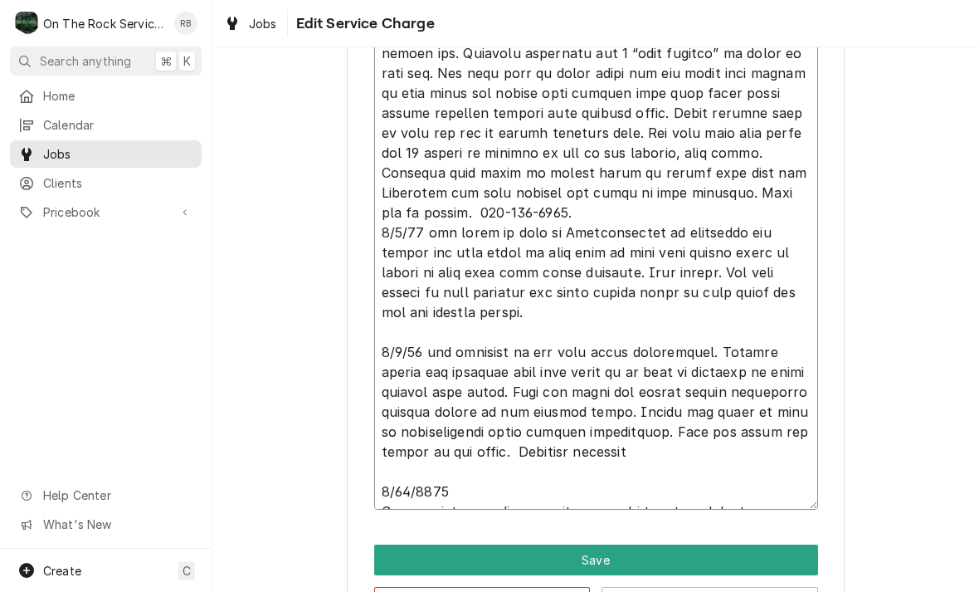
type textarea "x"
type textarea "4/25/25 tmb provide service parts and labor to determine that per customer prod…"
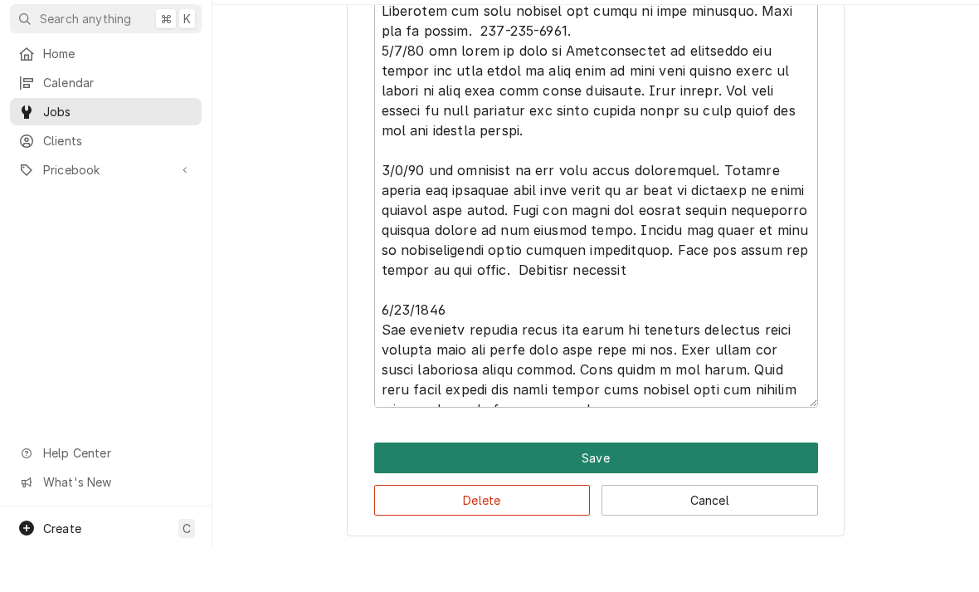
click at [739, 485] on button "Save" at bounding box center [596, 500] width 444 height 31
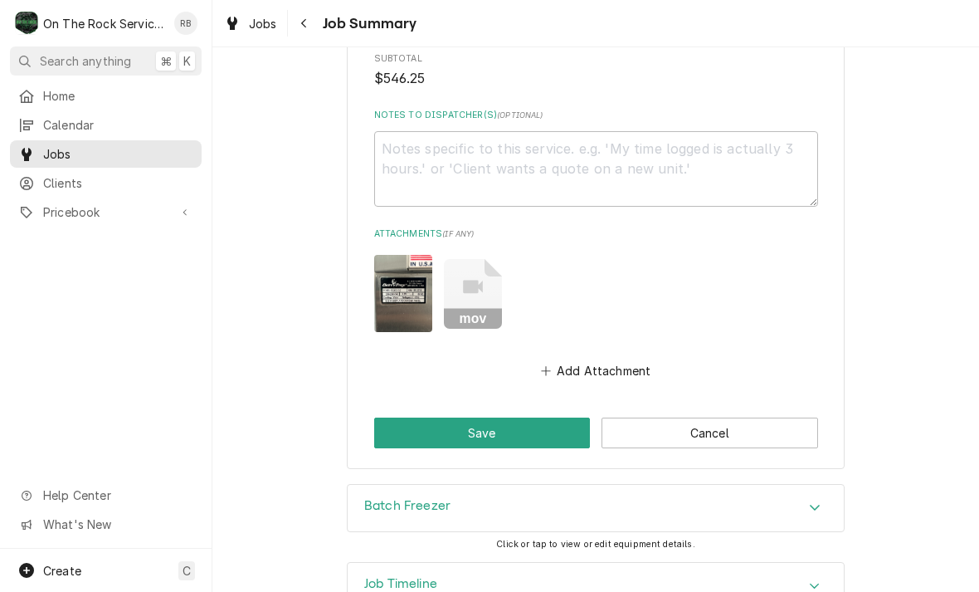
scroll to position [1928, 0]
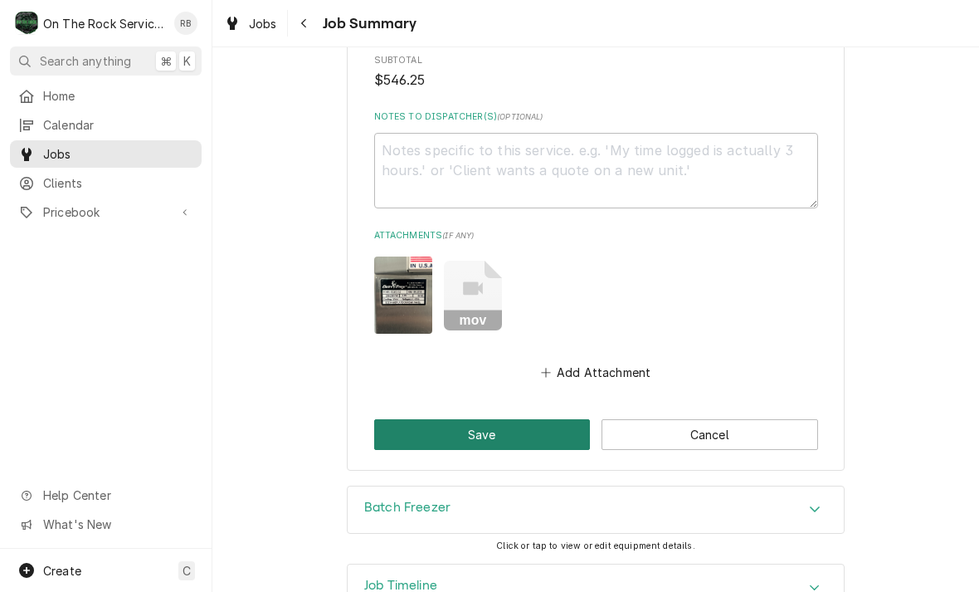
click at [480, 419] on button "Save" at bounding box center [482, 434] width 217 height 31
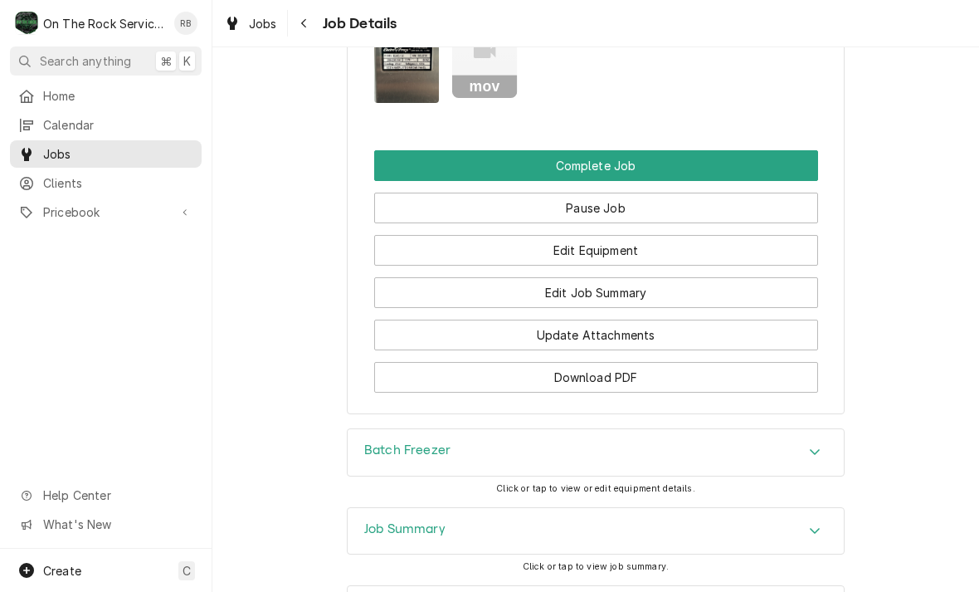
scroll to position [1933, 0]
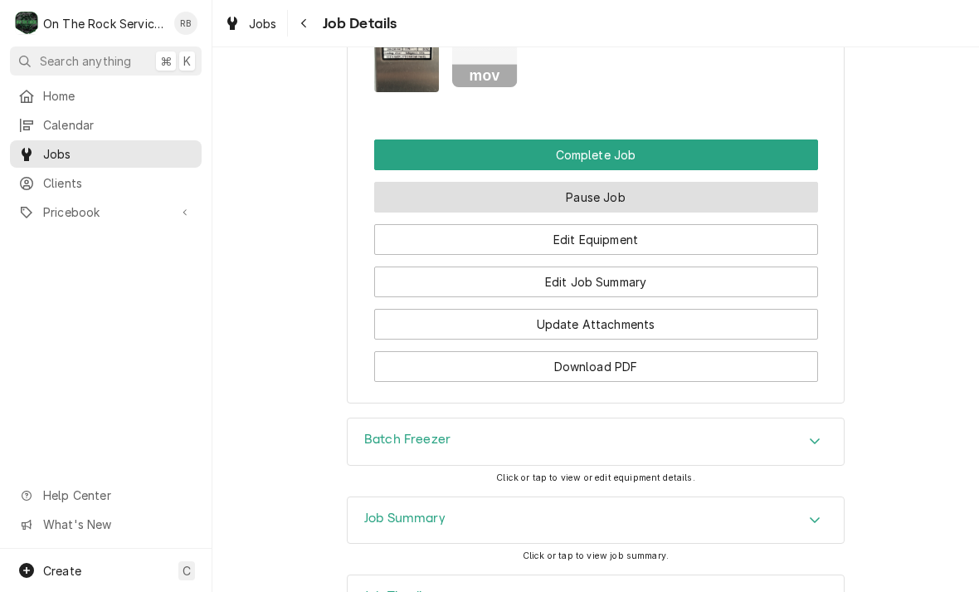
click at [627, 182] on button "Pause Job" at bounding box center [596, 197] width 444 height 31
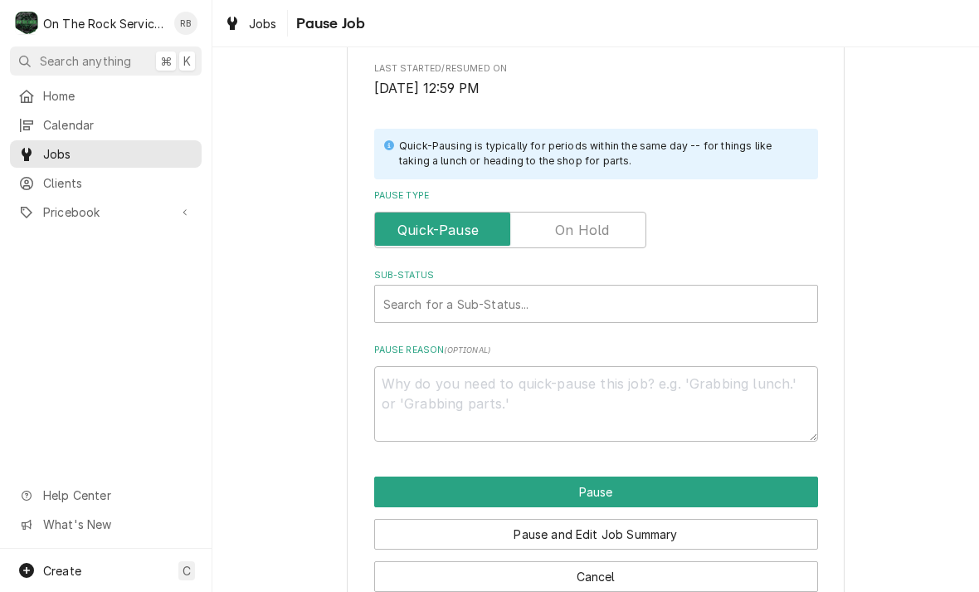
scroll to position [301, 0]
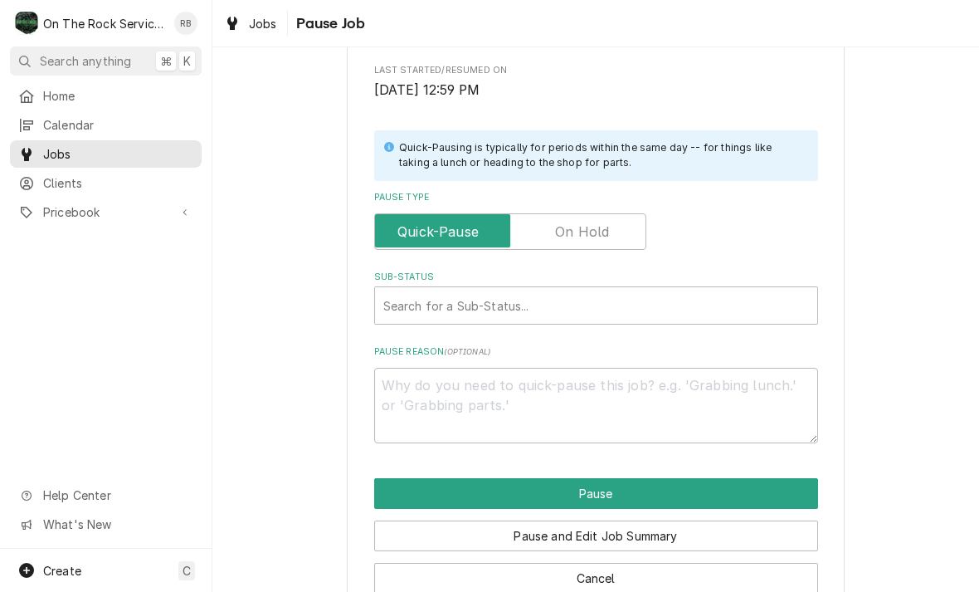
click at [630, 222] on input "Pause Type" at bounding box center [510, 231] width 257 height 37
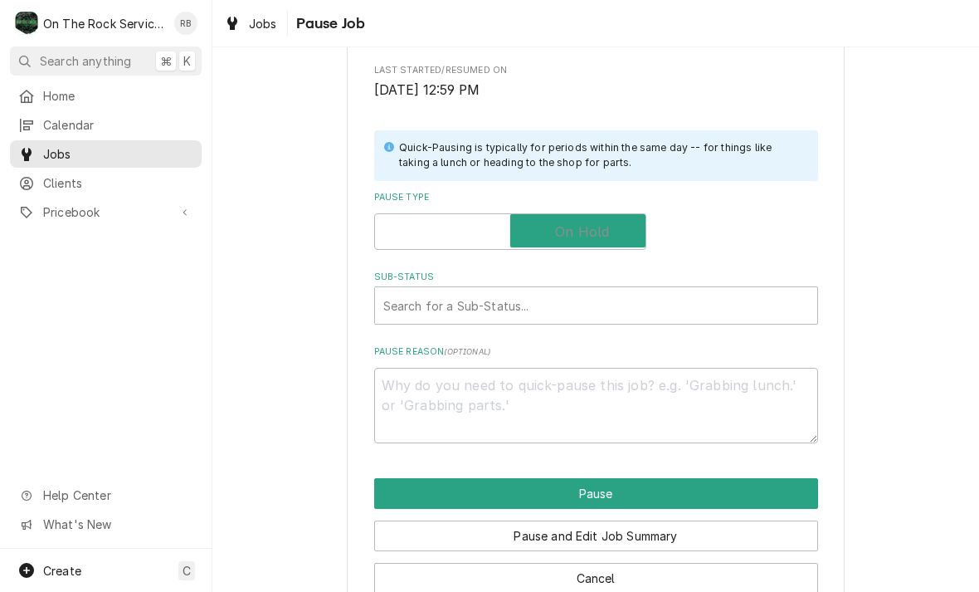
checkbox input "true"
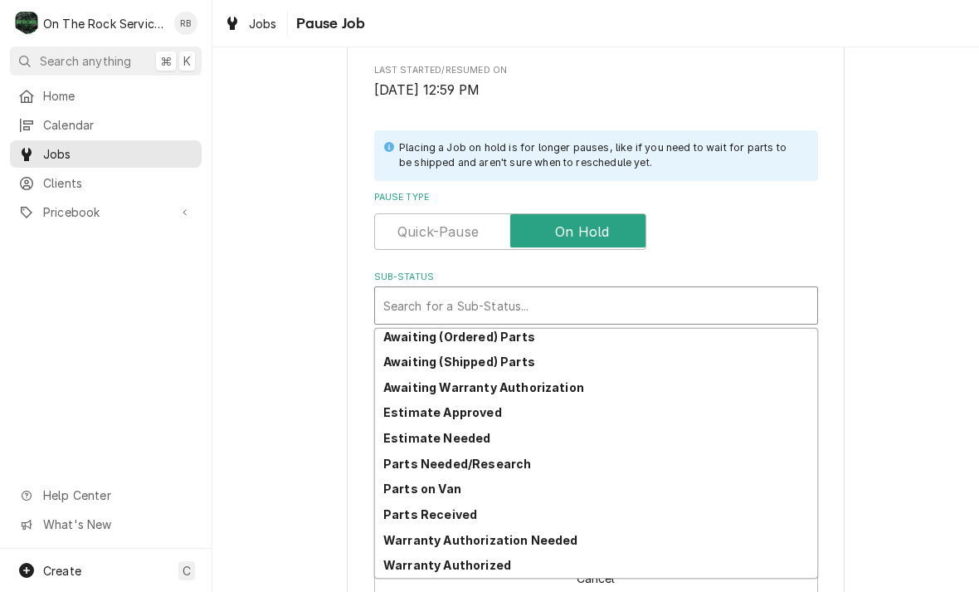
scroll to position [81, 0]
click at [446, 431] on strong "Estimate Needed" at bounding box center [436, 438] width 107 height 14
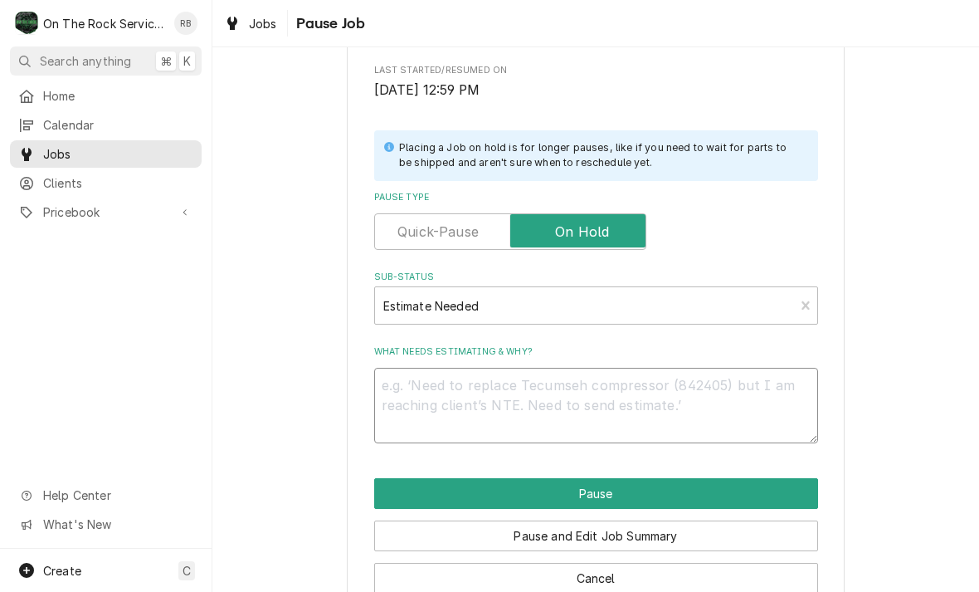
click at [417, 381] on textarea "What needs estimating & why?" at bounding box center [596, 406] width 444 height 76
type textarea "x"
type textarea "W"
type textarea "x"
type textarea "Wa"
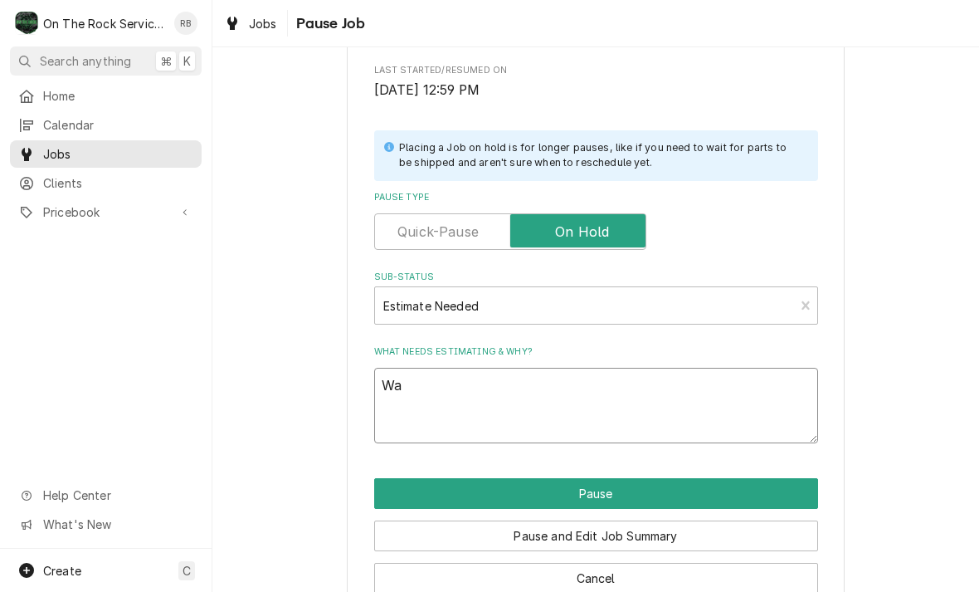
type textarea "x"
type textarea "Wat"
type textarea "x"
type textarea "Water"
type textarea "x"
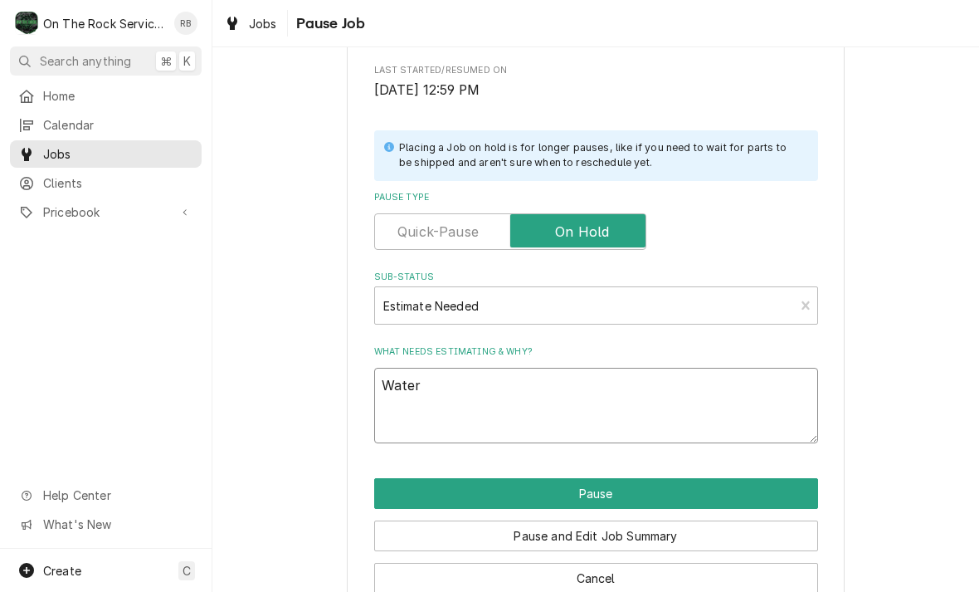
type textarea "Water"
type textarea "x"
type textarea "Water v"
type textarea "x"
type textarea "Water va"
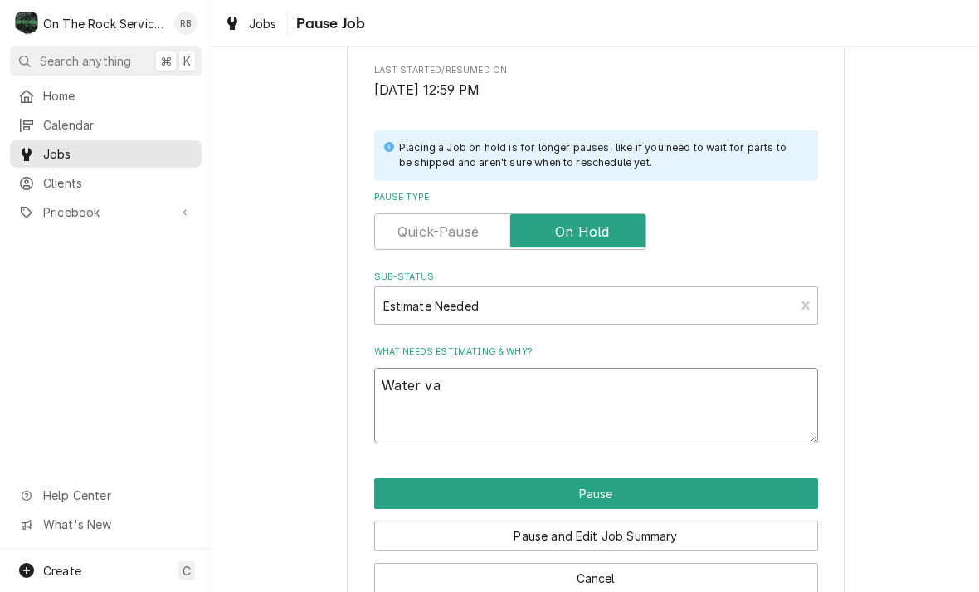
type textarea "x"
type textarea "Water val"
type textarea "x"
type textarea "Water valv"
type textarea "x"
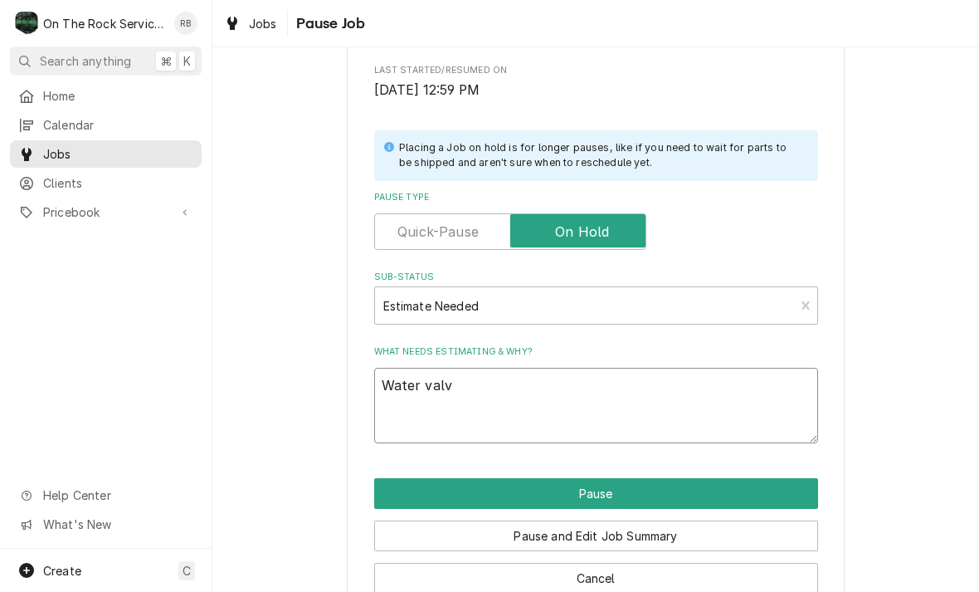
type textarea "Water valve"
type textarea "x"
type textarea "Water valv"
type textarea "x"
type textarea "Water val"
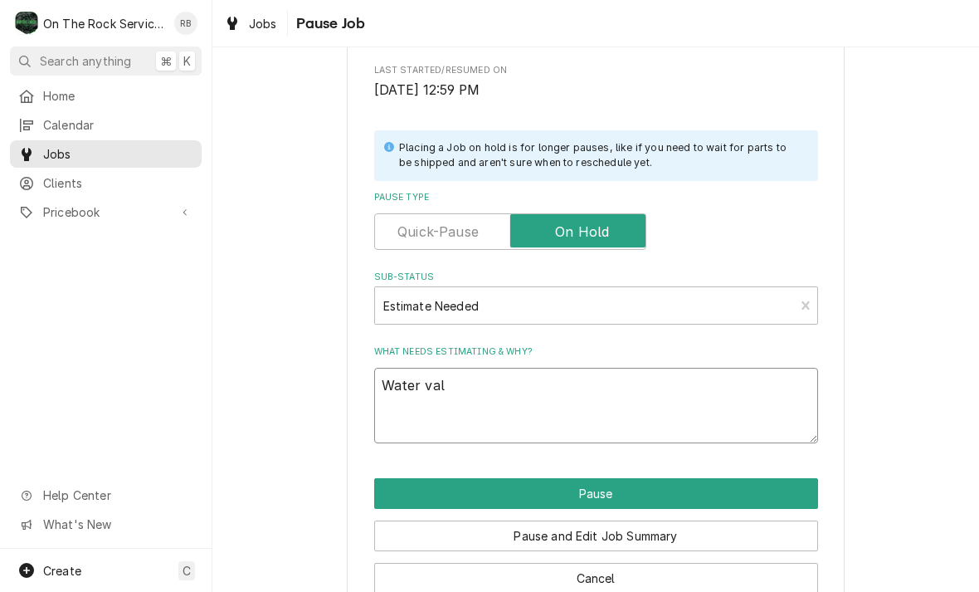
type textarea "x"
type textarea "Water va"
type textarea "x"
type textarea "Water v"
type textarea "x"
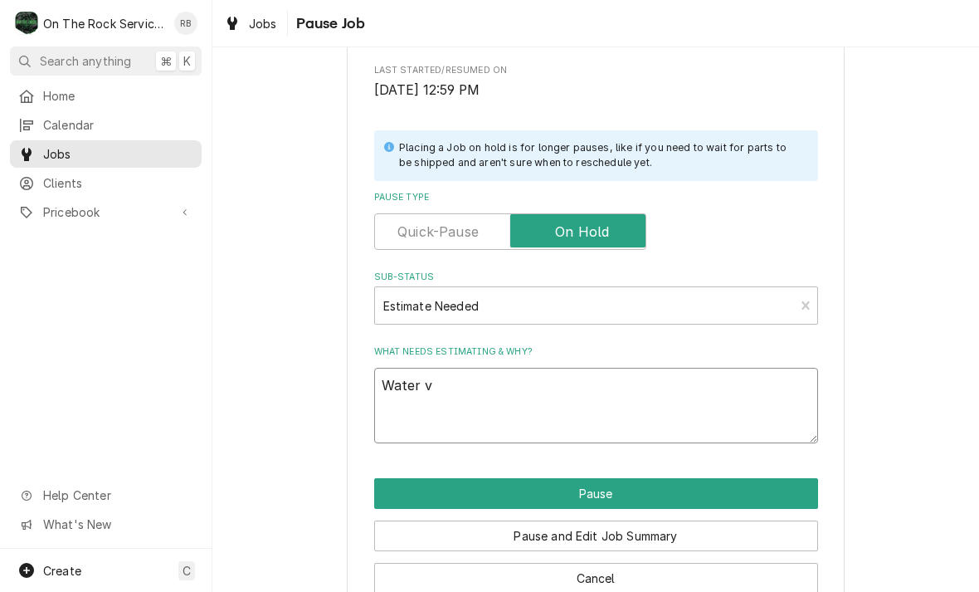
type textarea "Water"
type textarea "x"
type textarea "Water"
type textarea "x"
type textarea "Wate"
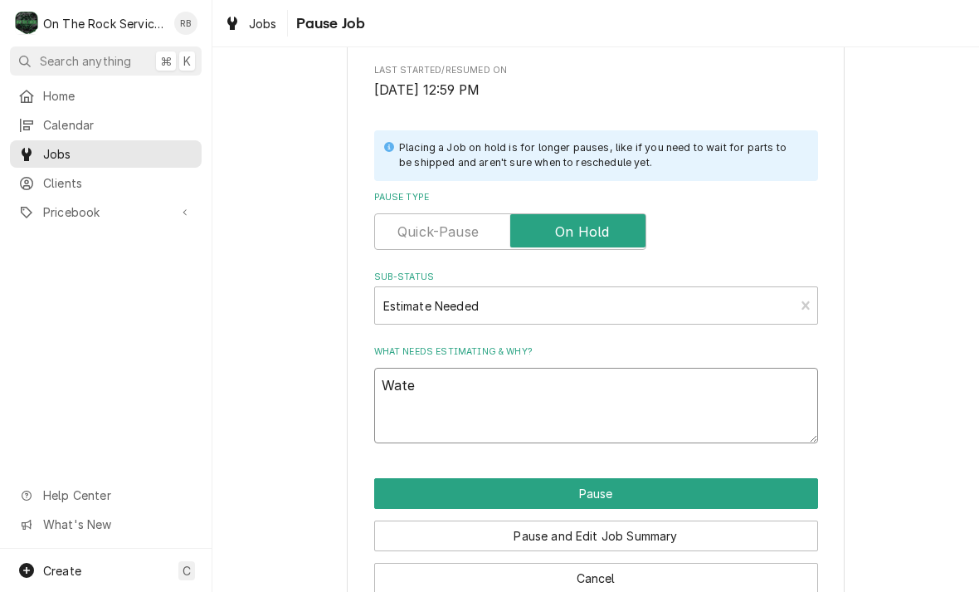
type textarea "x"
type textarea "Wat"
type textarea "x"
type textarea "Wa"
type textarea "x"
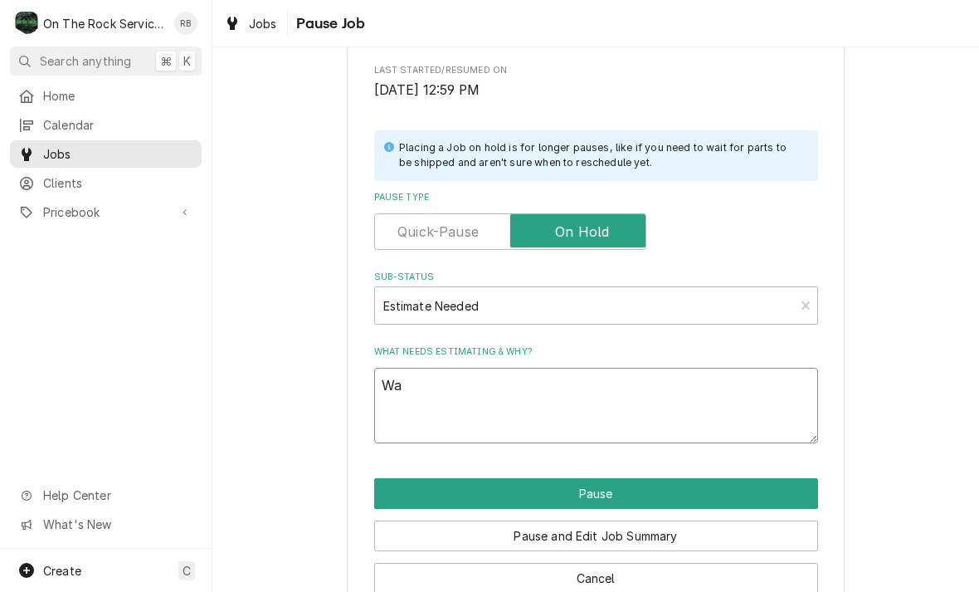
type textarea "W"
type textarea "x"
type textarea "R"
type textarea "x"
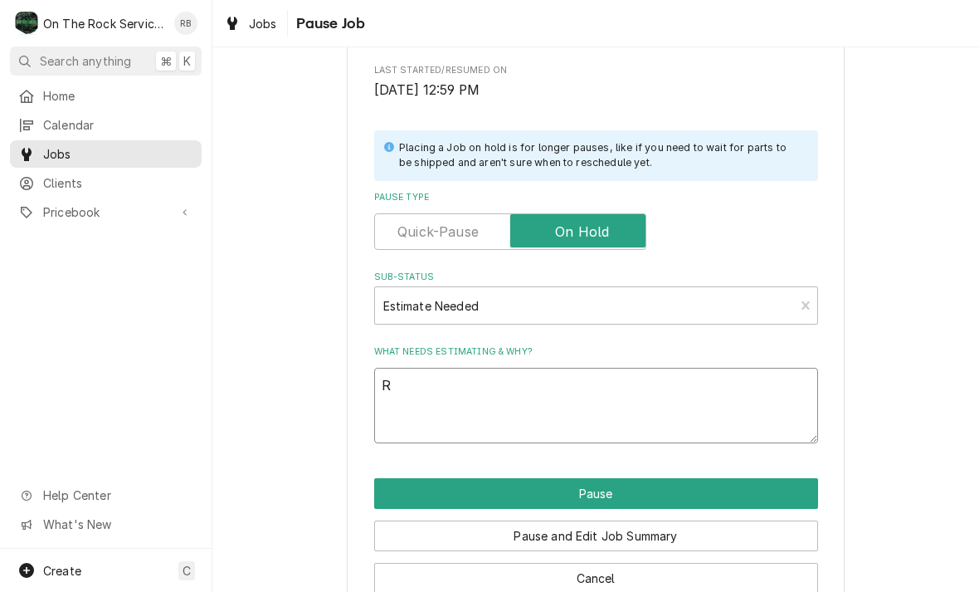
type textarea "Re"
type textarea "x"
type textarea "Rep"
type textarea "x"
type textarea "Repl"
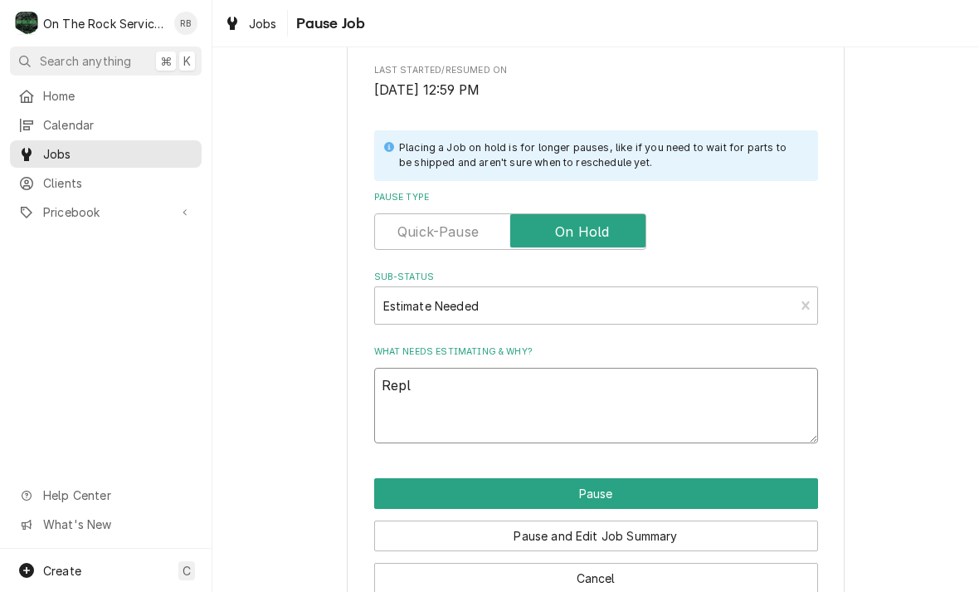
type textarea "x"
type textarea "Repla"
type textarea "x"
type textarea "Replac"
type textarea "x"
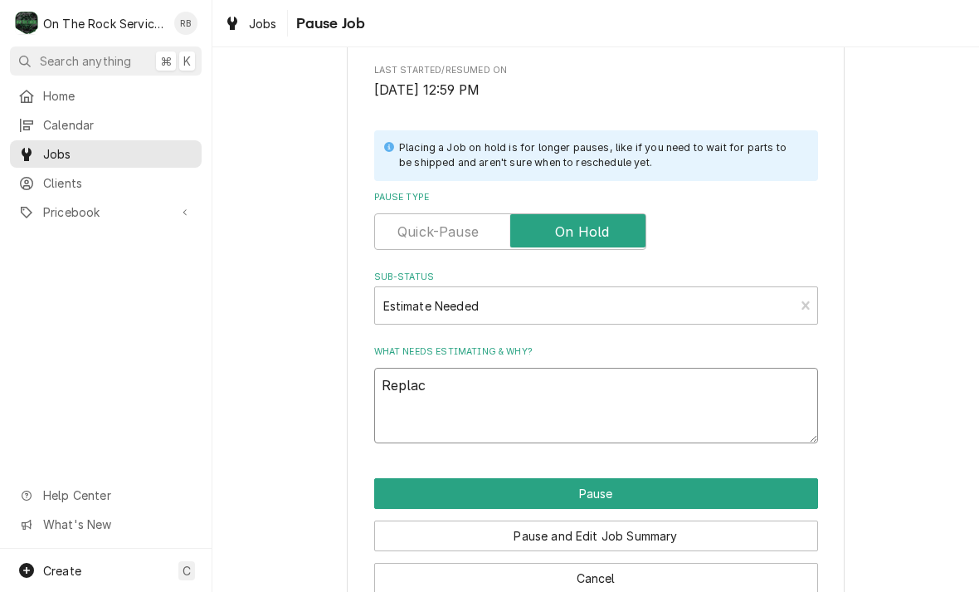
type textarea "Replace"
type textarea "x"
type textarea "Replace"
type textarea "x"
type textarea "Replace w"
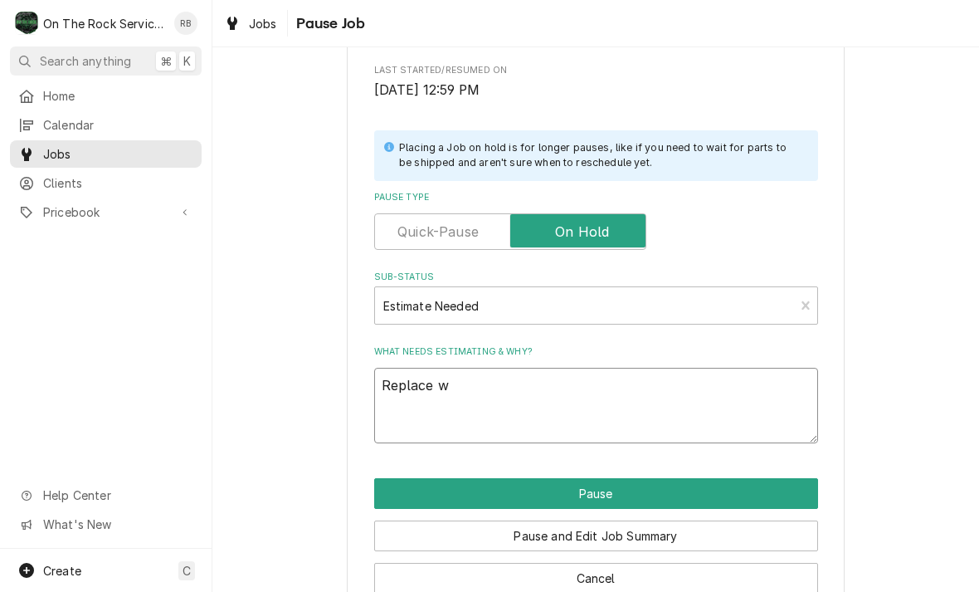
type textarea "x"
type textarea "Replace wa"
type textarea "x"
type textarea "Replace wat"
type textarea "x"
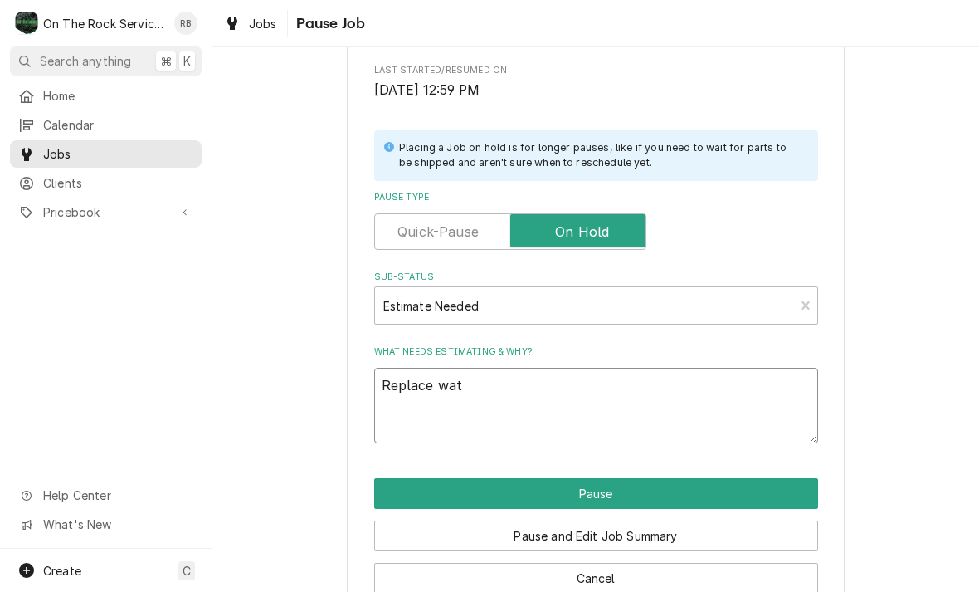
type textarea "Replace wate"
type textarea "x"
type textarea "Replace water"
type textarea "x"
type textarea "Replace water"
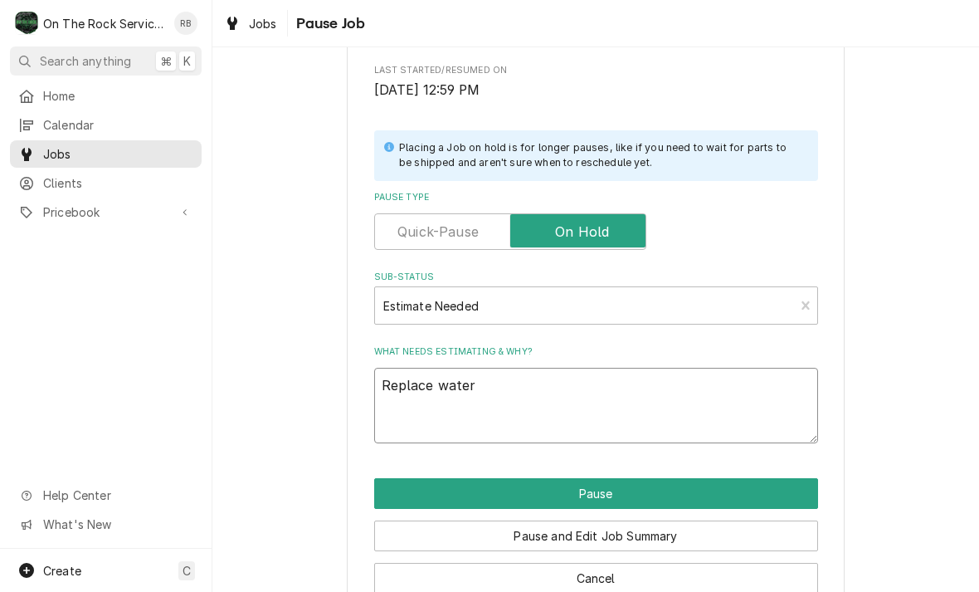
type textarea "x"
type textarea "Replace water v"
type textarea "x"
type textarea "Replace water va"
type textarea "x"
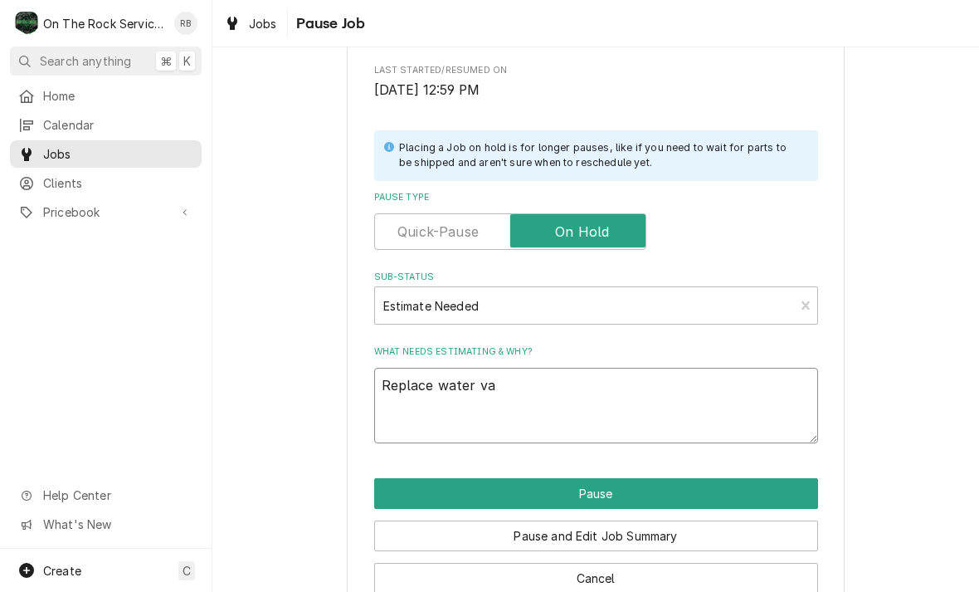
type textarea "Replace water val"
type textarea "x"
type textarea "Replace water valv"
type textarea "x"
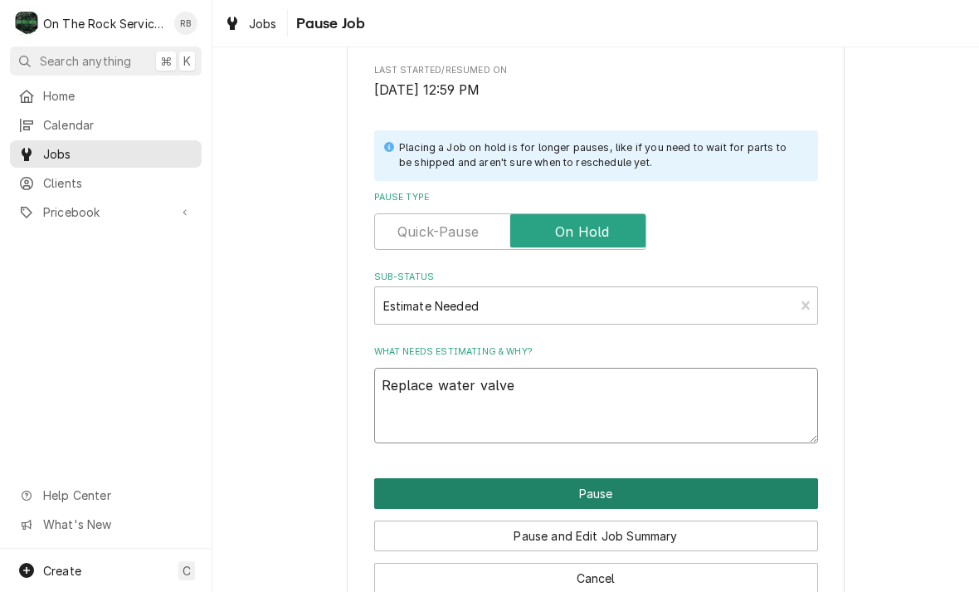
type textarea "Replace water valve"
click at [775, 479] on button "Pause" at bounding box center [596, 493] width 444 height 31
type textarea "x"
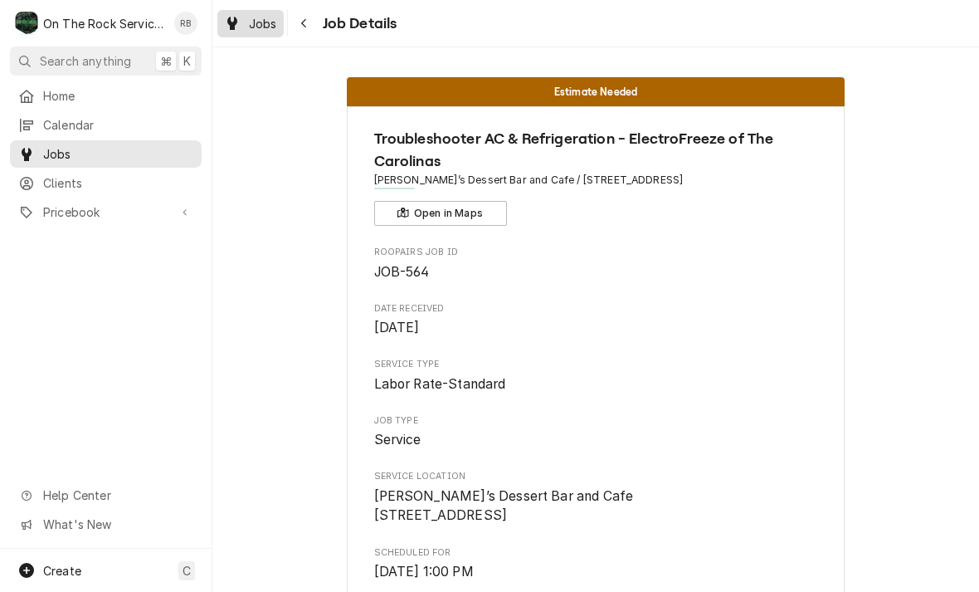
click at [255, 17] on span "Jobs" at bounding box center [263, 23] width 28 height 17
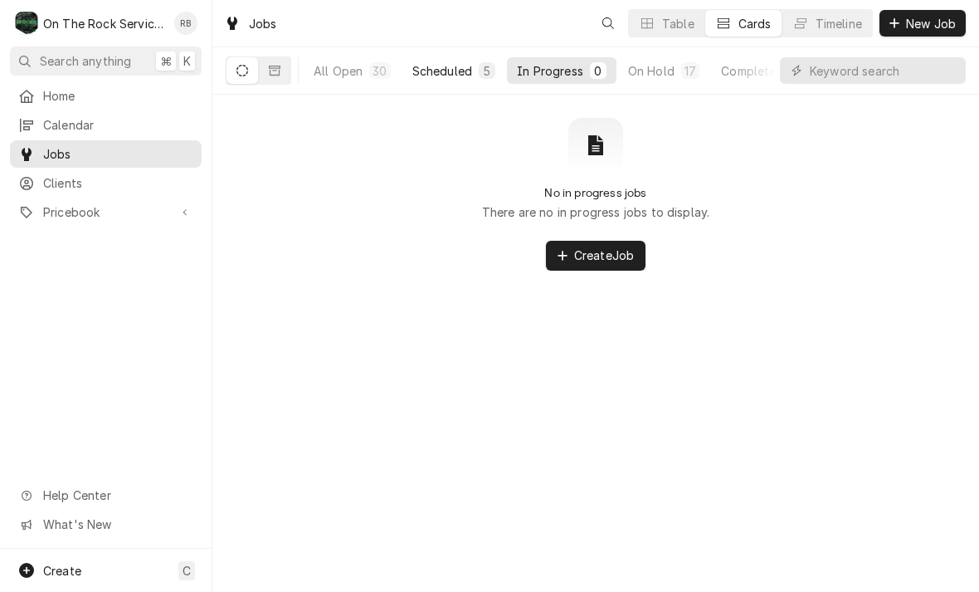
click at [451, 73] on div "Scheduled" at bounding box center [442, 70] width 60 height 17
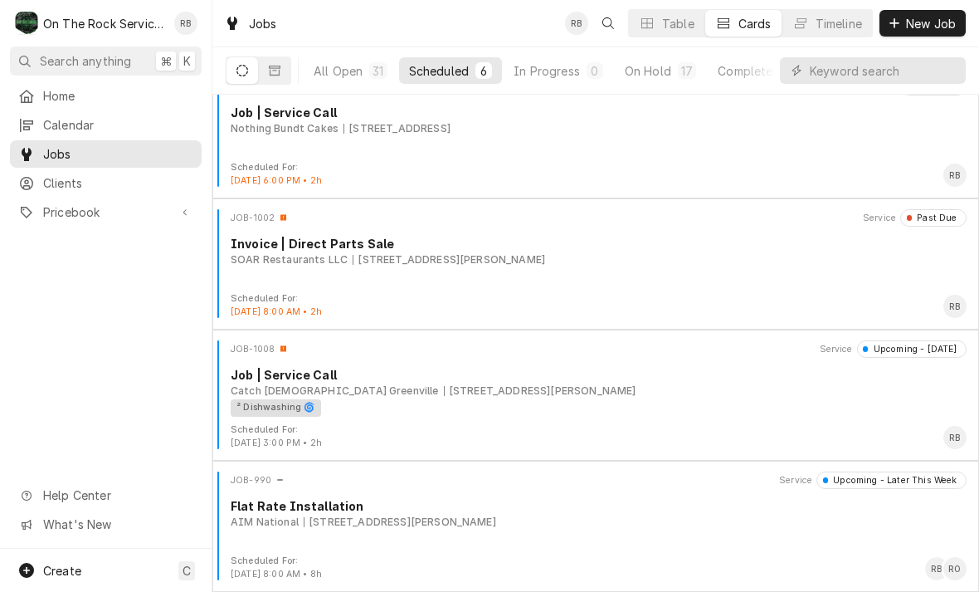
scroll to position [290, 0]
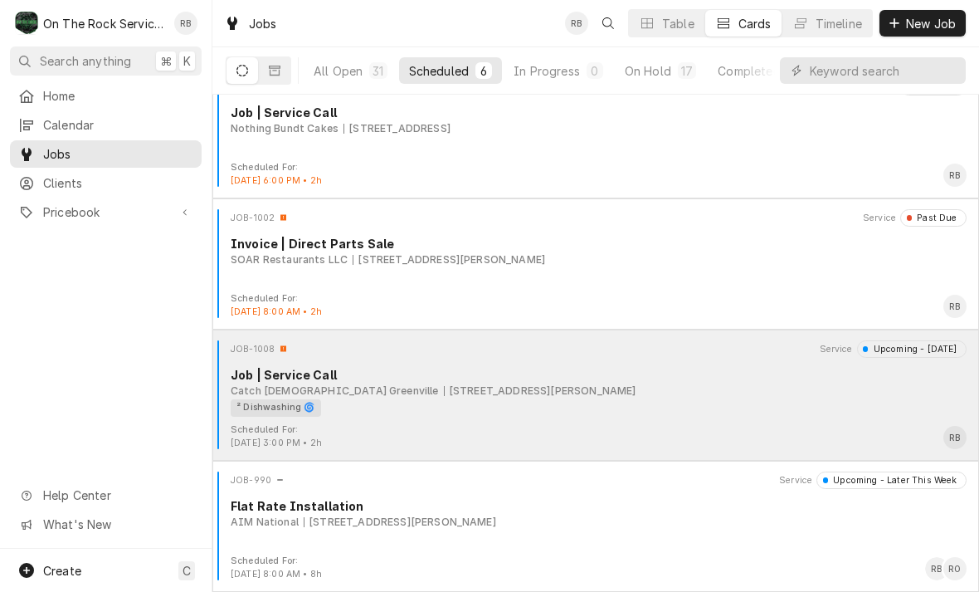
click at [676, 379] on div "Job | Service Call" at bounding box center [599, 374] width 736 height 17
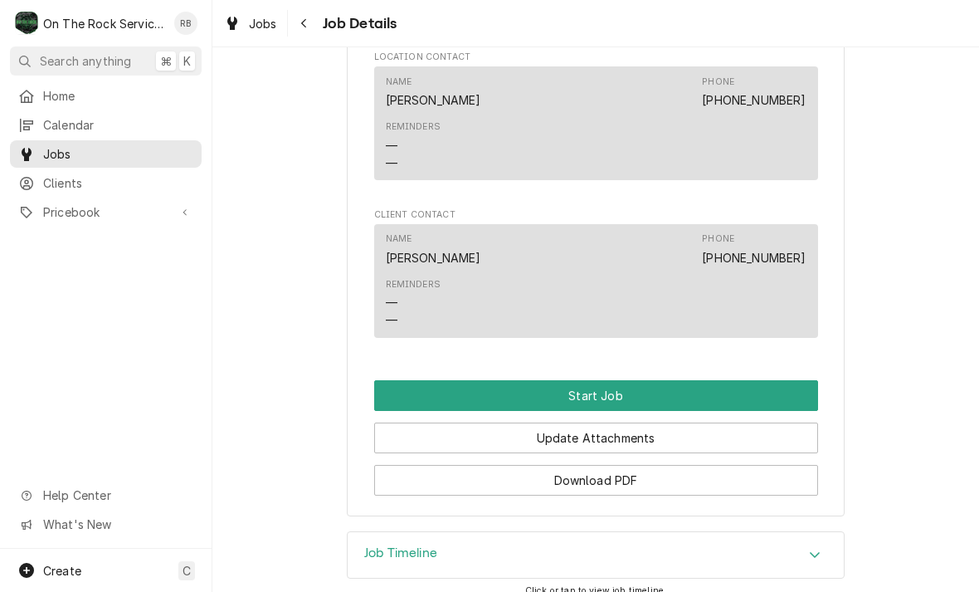
scroll to position [1414, 0]
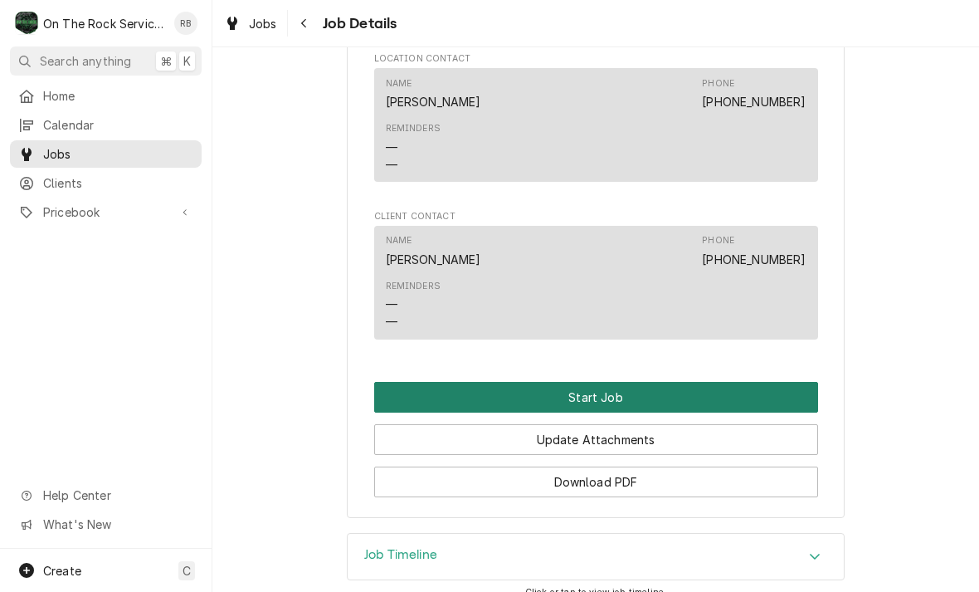
click at [736, 382] on button "Start Job" at bounding box center [596, 397] width 444 height 31
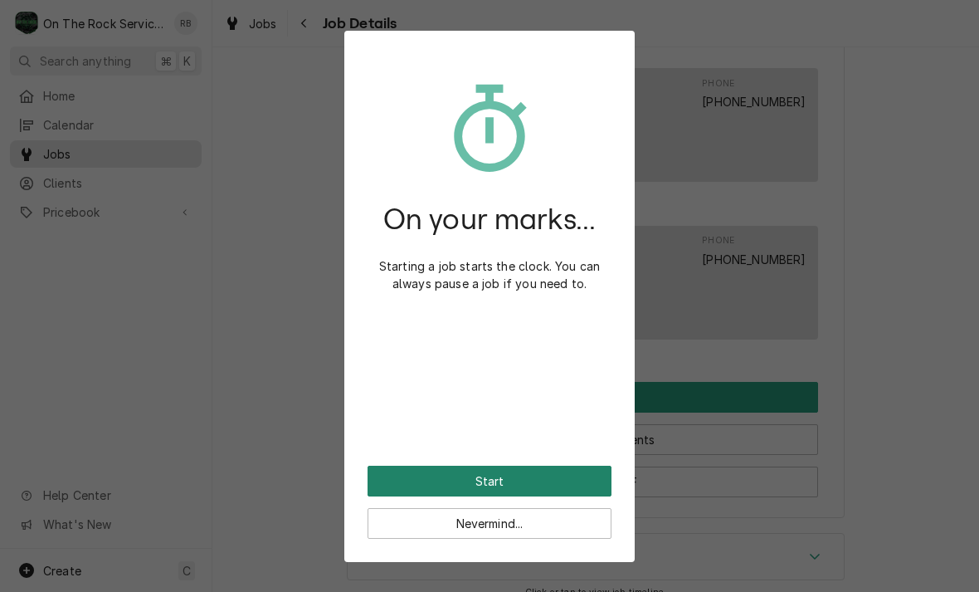
click at [565, 474] on button "Start" at bounding box center [490, 481] width 244 height 31
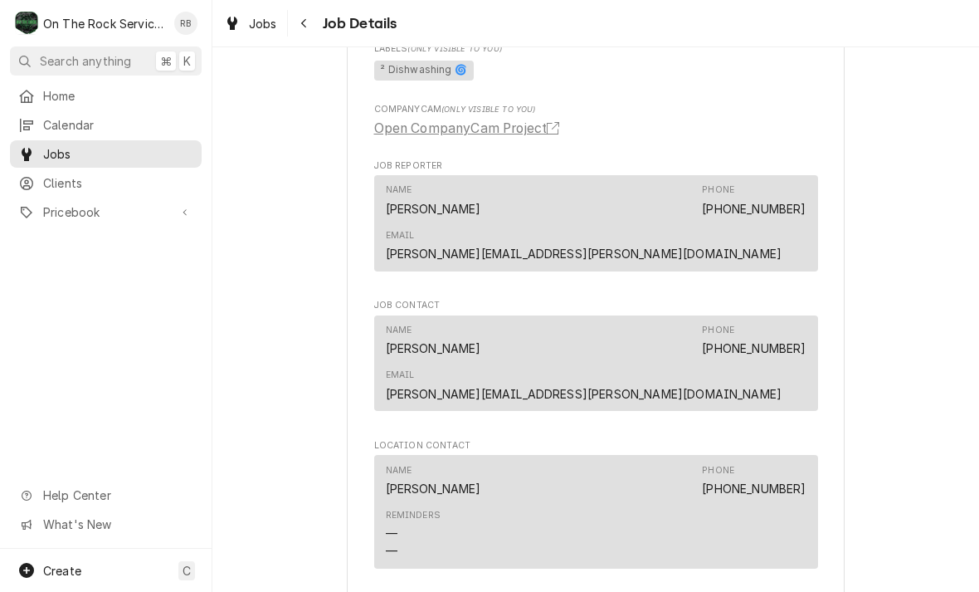
scroll to position [1111, 0]
